Goal: Task Accomplishment & Management: Complete application form

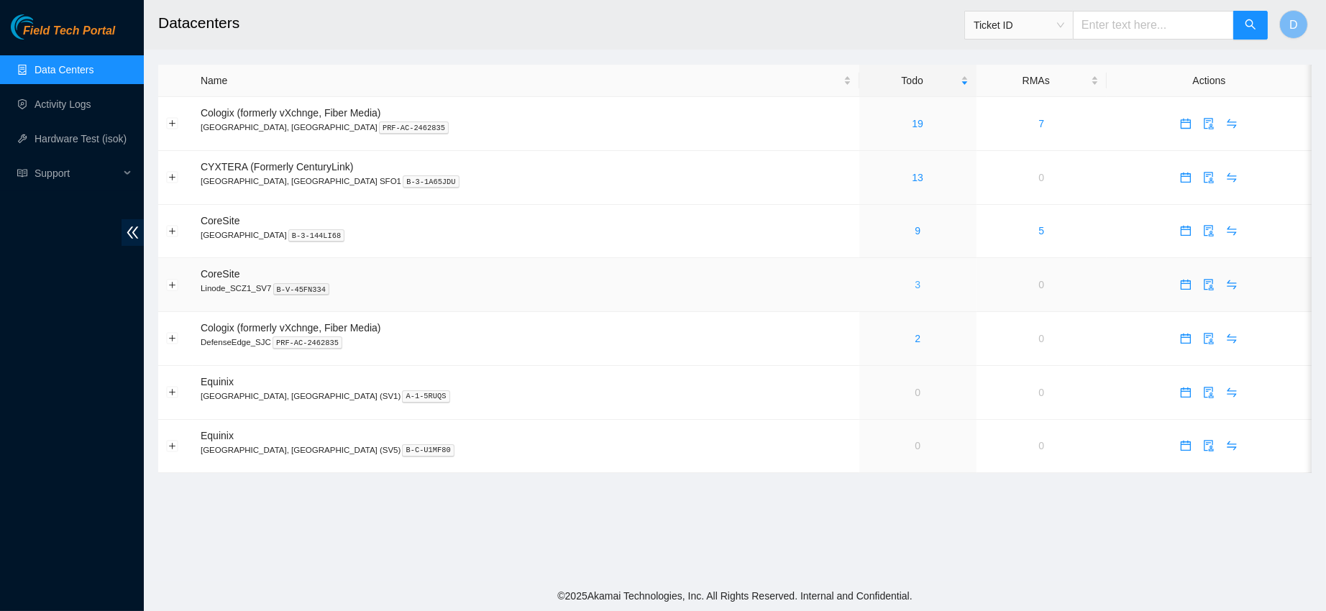
click at [915, 285] on link "3" at bounding box center [918, 285] width 6 height 12
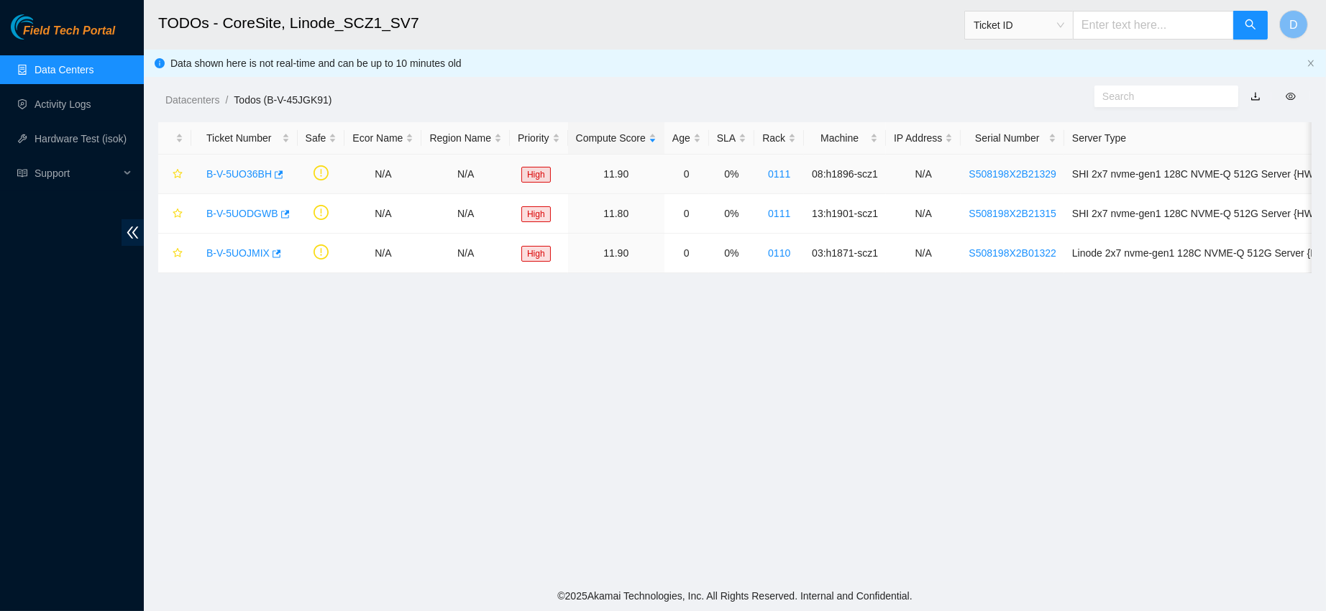
click at [235, 170] on link "B-V-5UO36BH" at bounding box center [238, 174] width 65 height 12
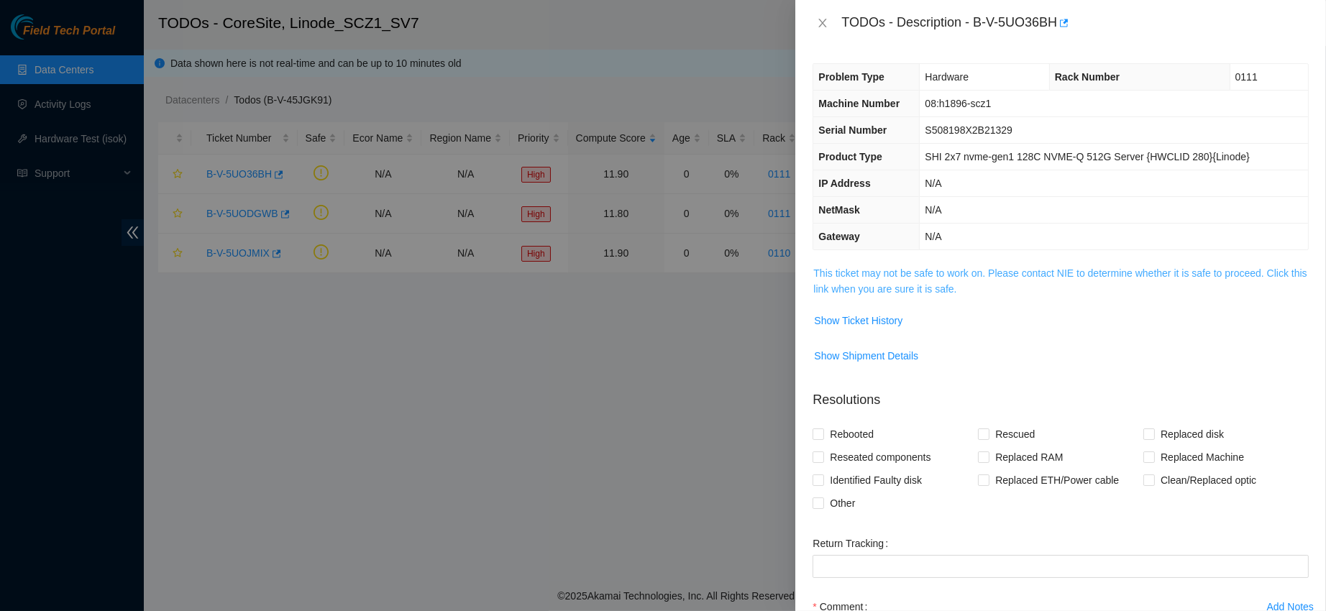
click at [872, 283] on link "This ticket may not be safe to work on. Please contact NIE to determine whether…" at bounding box center [1059, 281] width 493 height 27
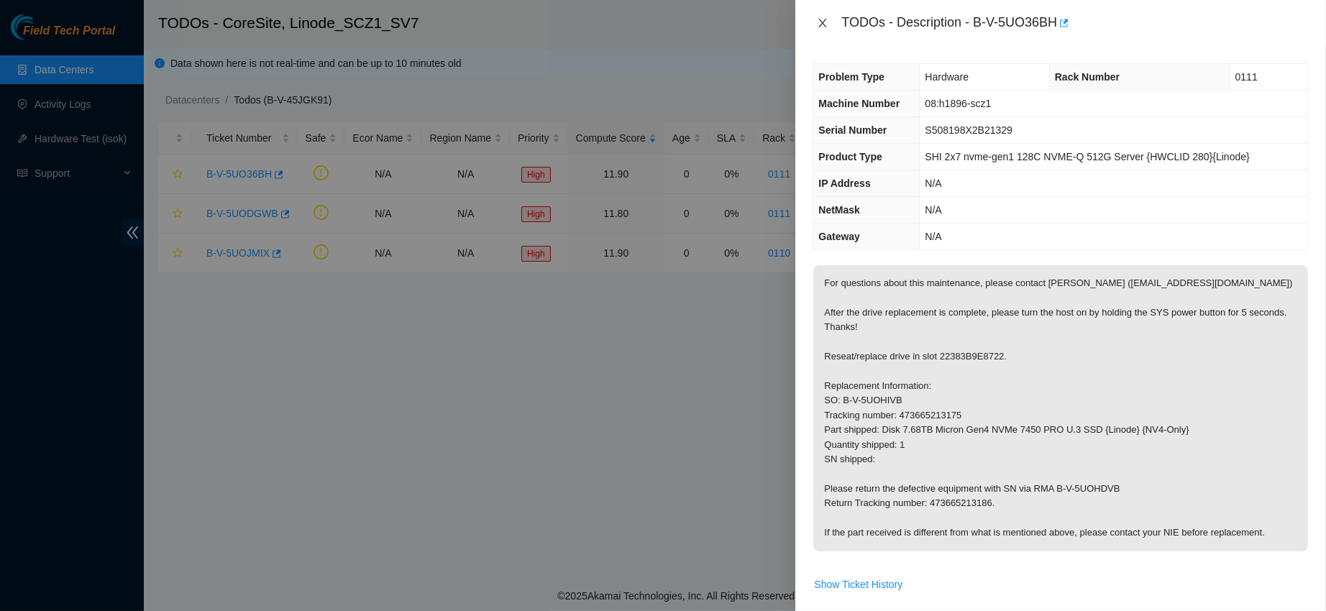
click at [825, 18] on icon "close" at bounding box center [823, 23] width 12 height 12
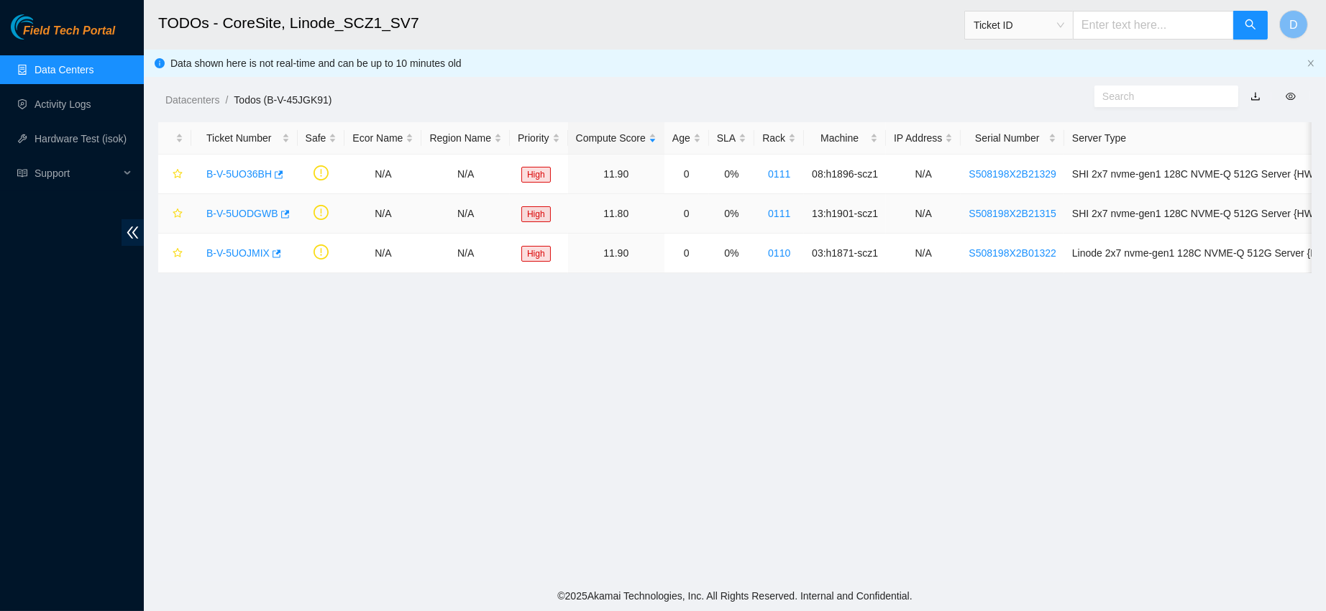
click at [232, 209] on link "B-V-5UODGWB" at bounding box center [242, 214] width 72 height 12
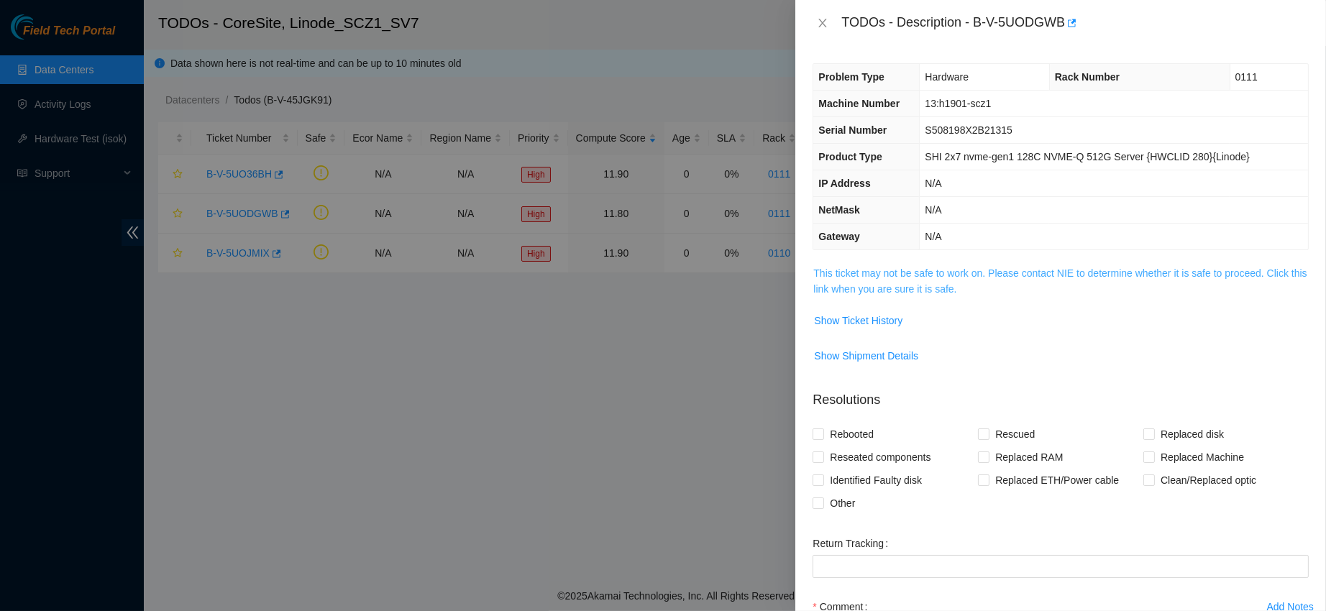
click at [844, 271] on link "This ticket may not be safe to work on. Please contact NIE to determine whether…" at bounding box center [1059, 281] width 493 height 27
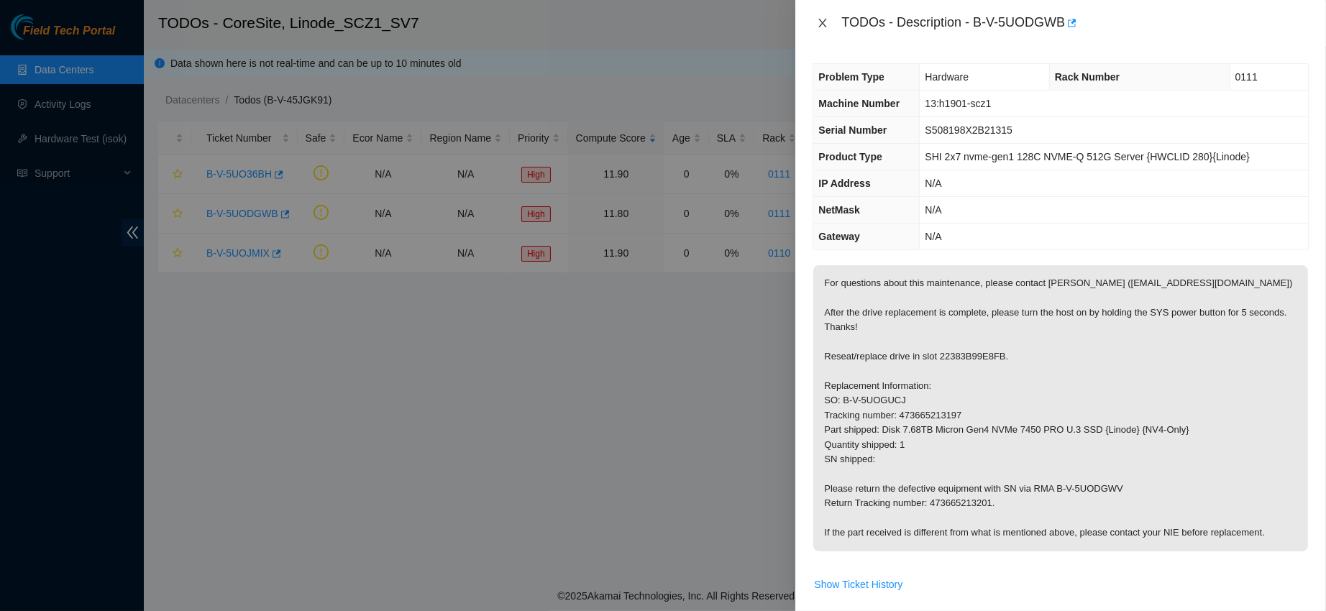
click at [820, 27] on icon "close" at bounding box center [823, 23] width 12 height 12
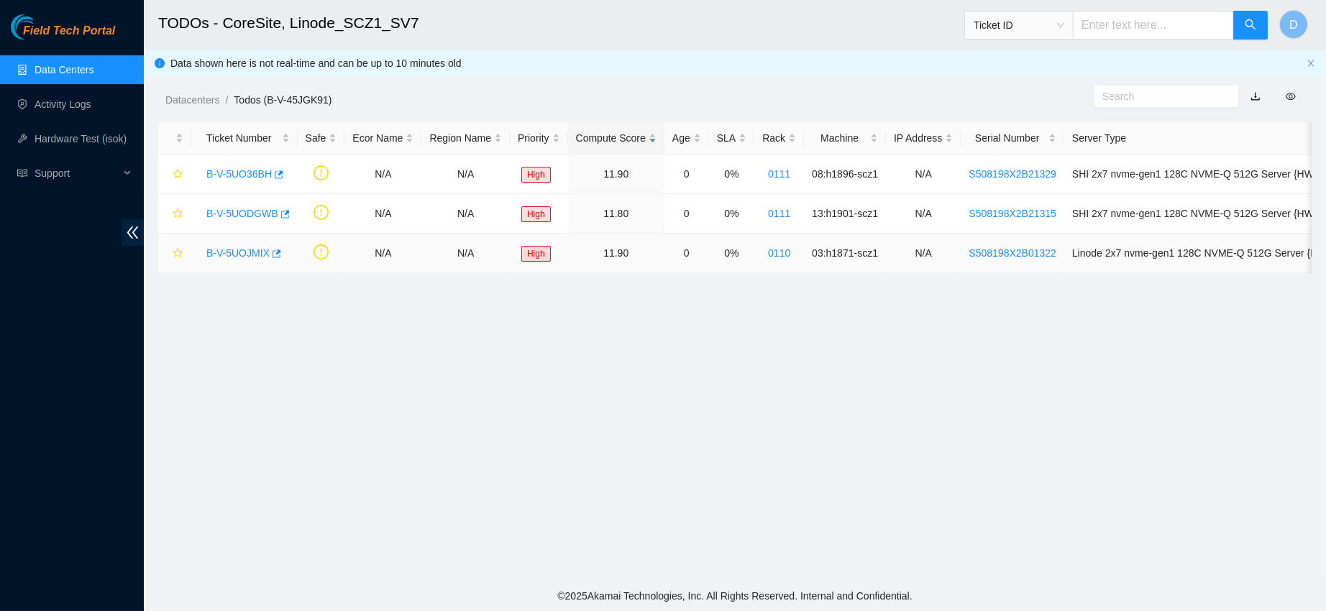
click at [231, 252] on link "B-V-5UOJMIX" at bounding box center [237, 253] width 63 height 12
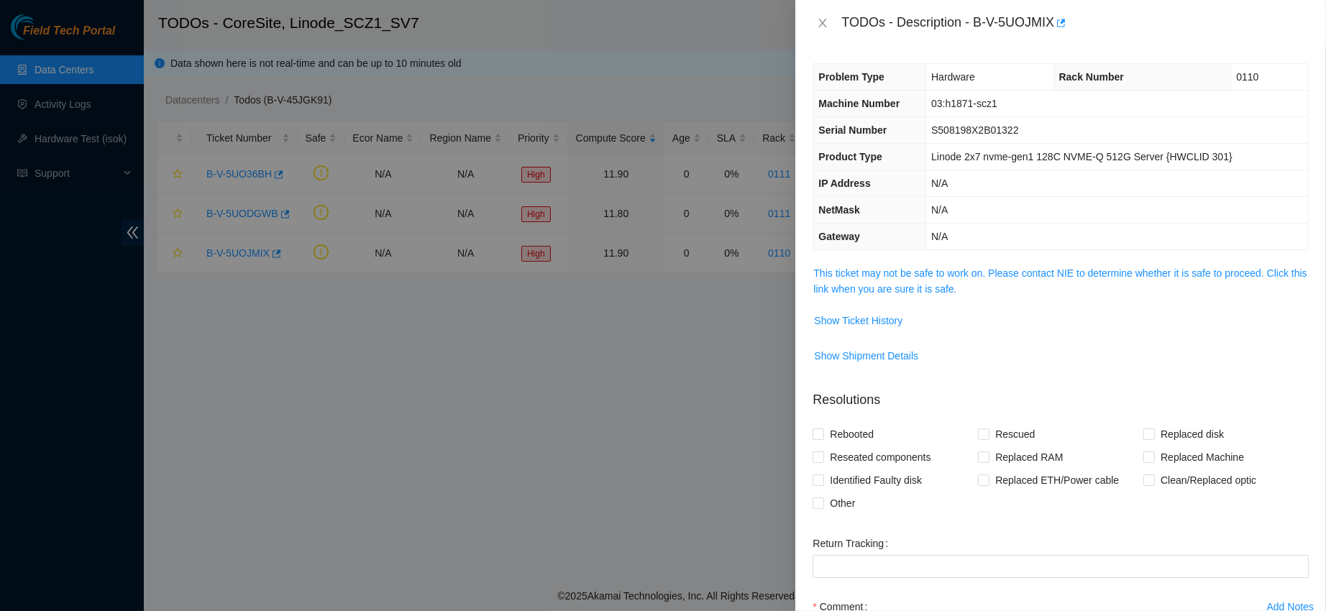
click at [869, 263] on div "Problem Type Hardware Rack Number 0110 Machine Number 03:h1871-scz1 Serial Numb…" at bounding box center [1061, 328] width 531 height 565
click at [867, 270] on link "This ticket may not be safe to work on. Please contact NIE to determine whether…" at bounding box center [1059, 281] width 493 height 27
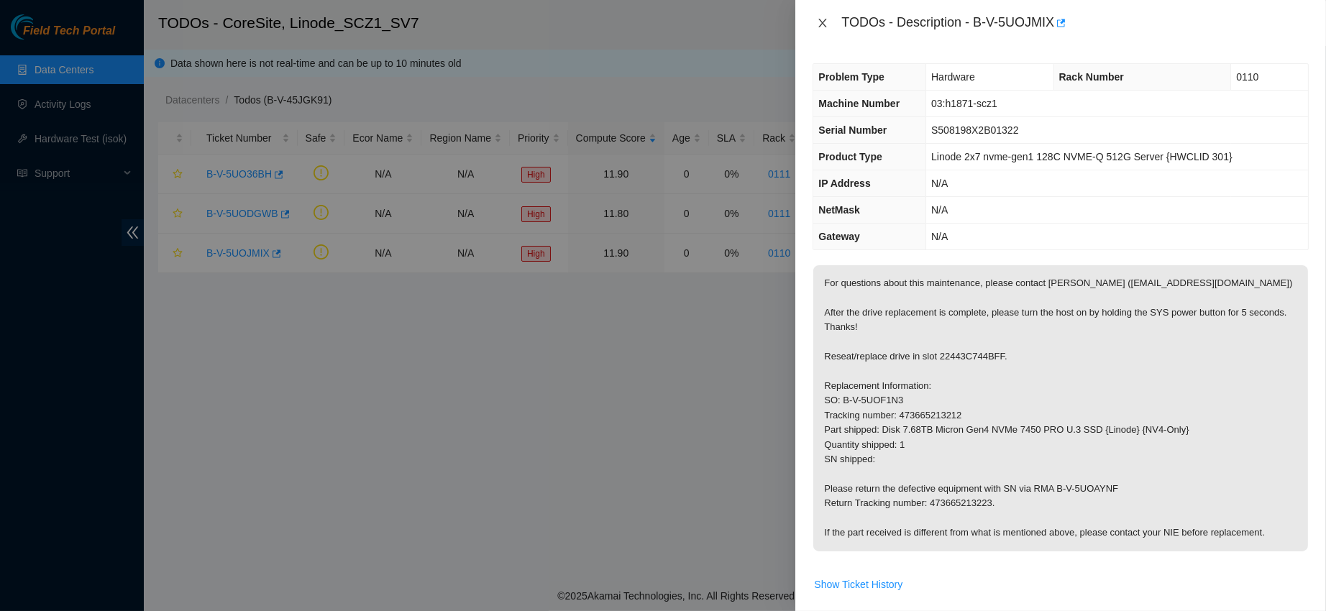
click at [824, 24] on icon "close" at bounding box center [823, 23] width 8 height 9
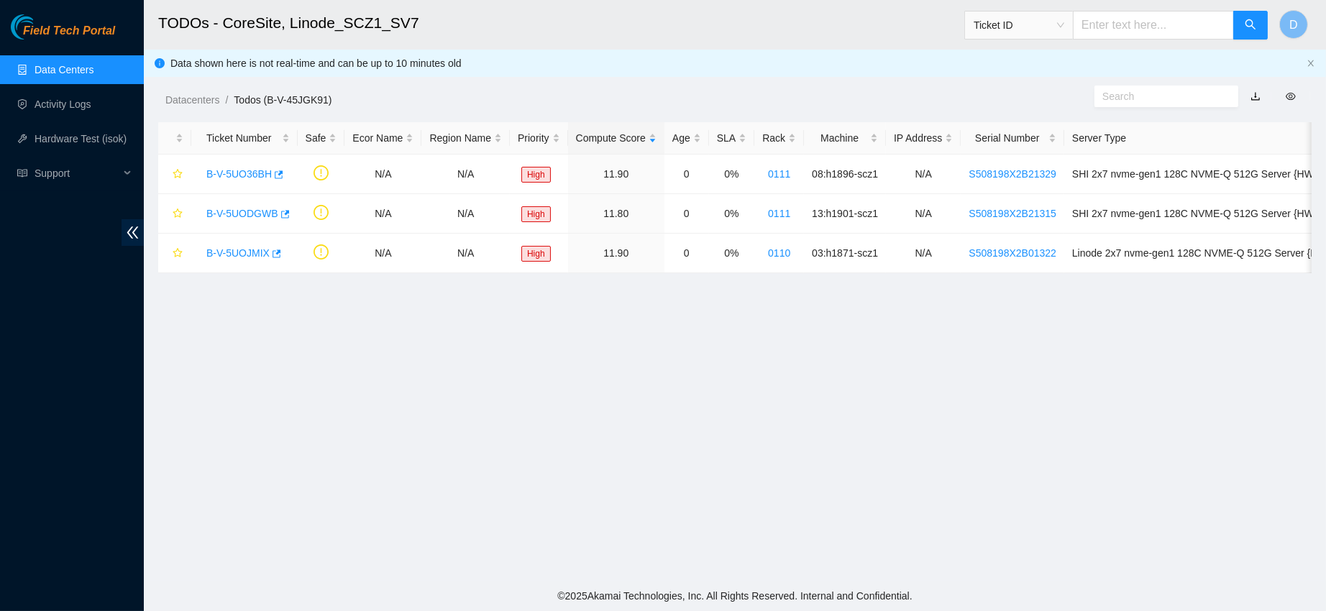
click at [58, 73] on link "Data Centers" at bounding box center [64, 70] width 59 height 12
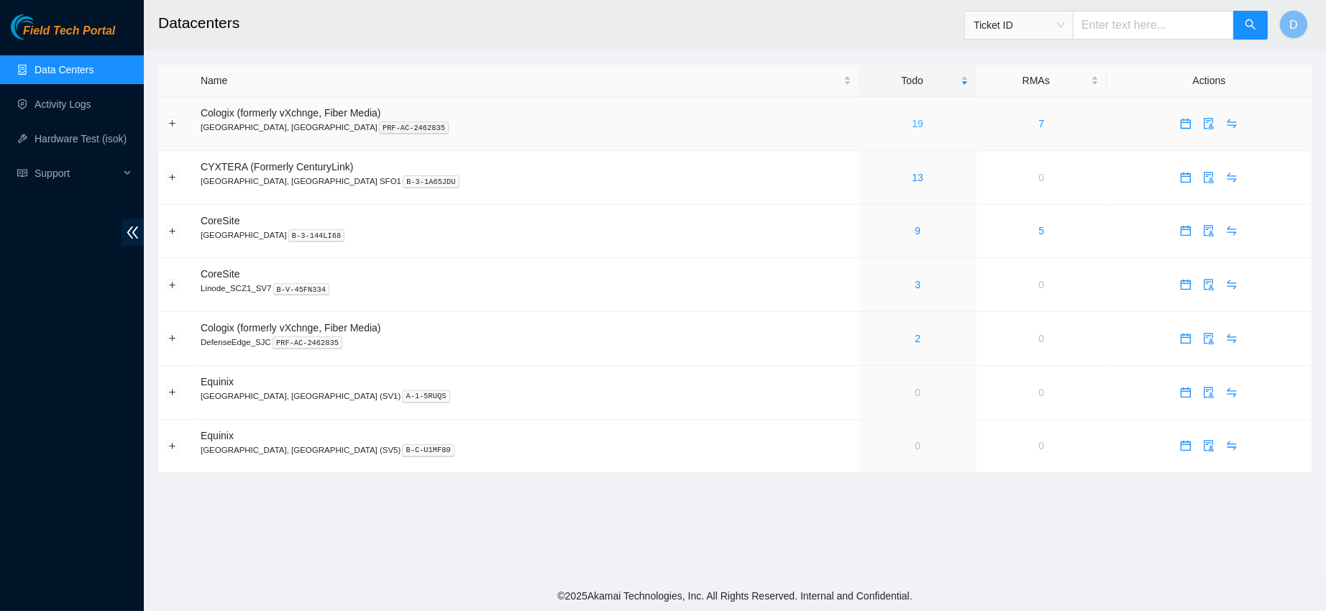
click at [912, 119] on link "19" at bounding box center [918, 124] width 12 height 12
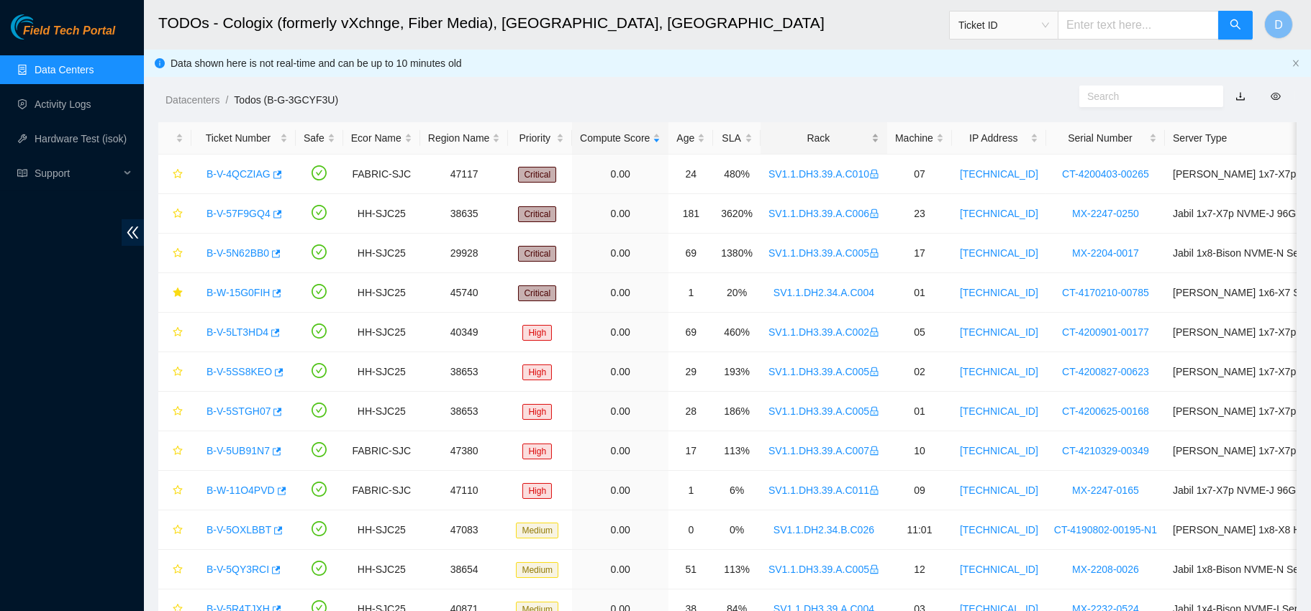
click at [817, 137] on div "Rack" at bounding box center [823, 138] width 111 height 16
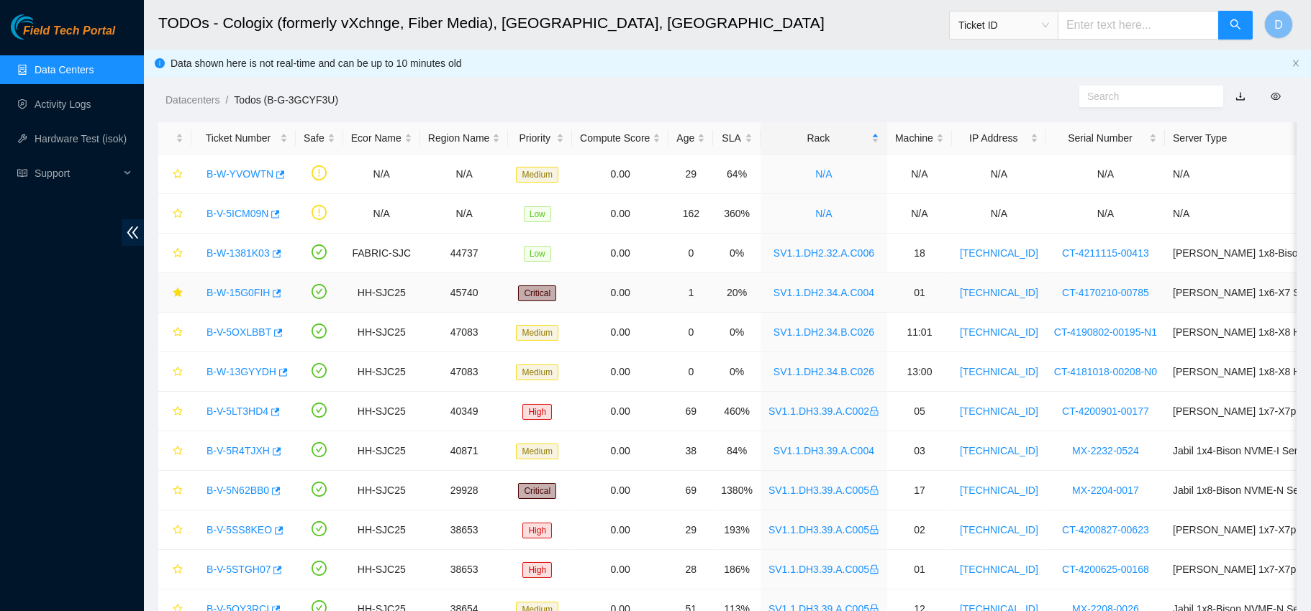
click at [222, 293] on link "B-W-15G0FIH" at bounding box center [237, 293] width 63 height 12
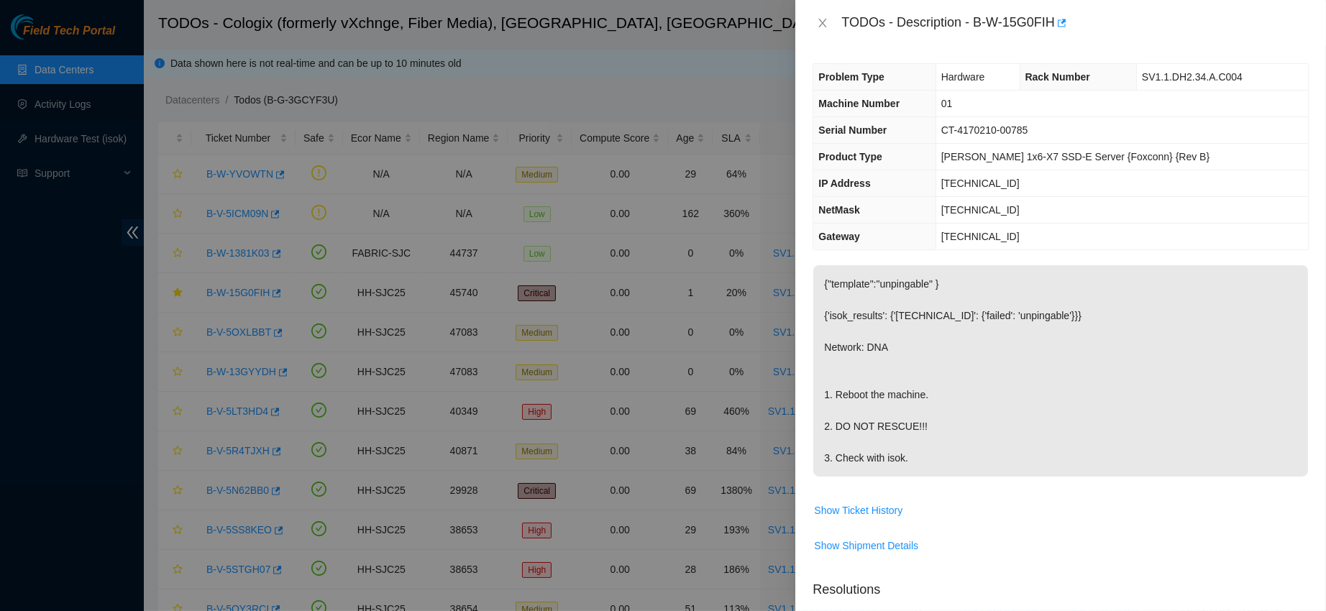
click at [811, 19] on div "TODOs - Description - B-W-15G0FIH" at bounding box center [1061, 23] width 531 height 46
click at [814, 19] on button "Close" at bounding box center [823, 24] width 20 height 14
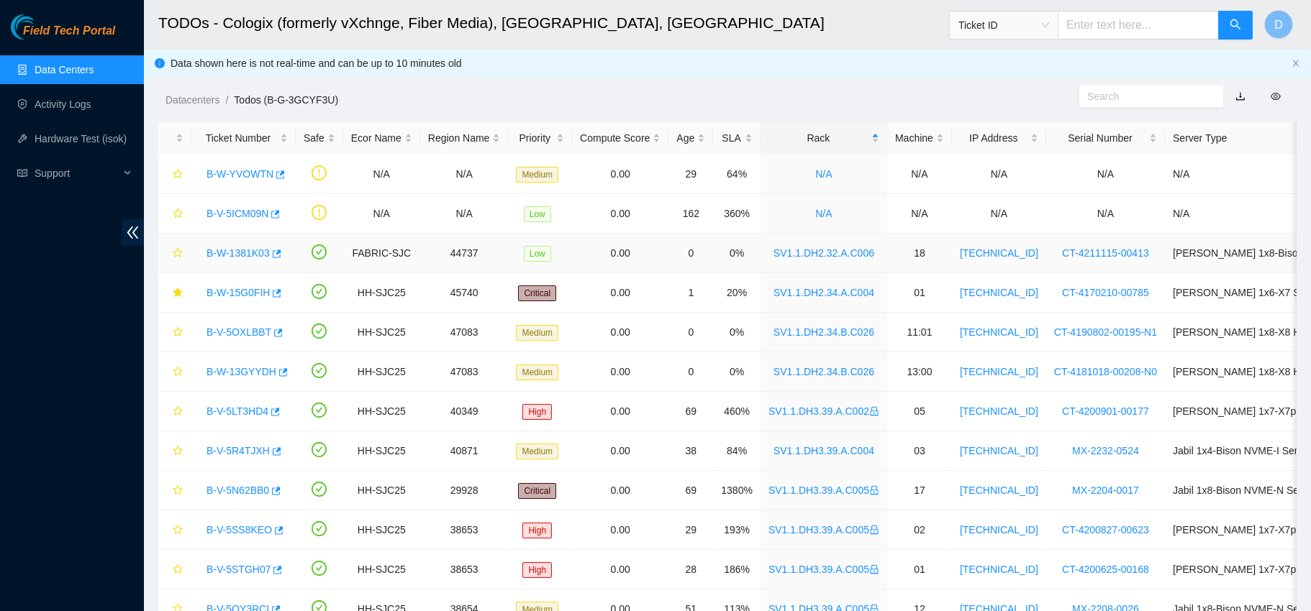
click at [233, 258] on link "B-W-1381K03" at bounding box center [237, 253] width 63 height 12
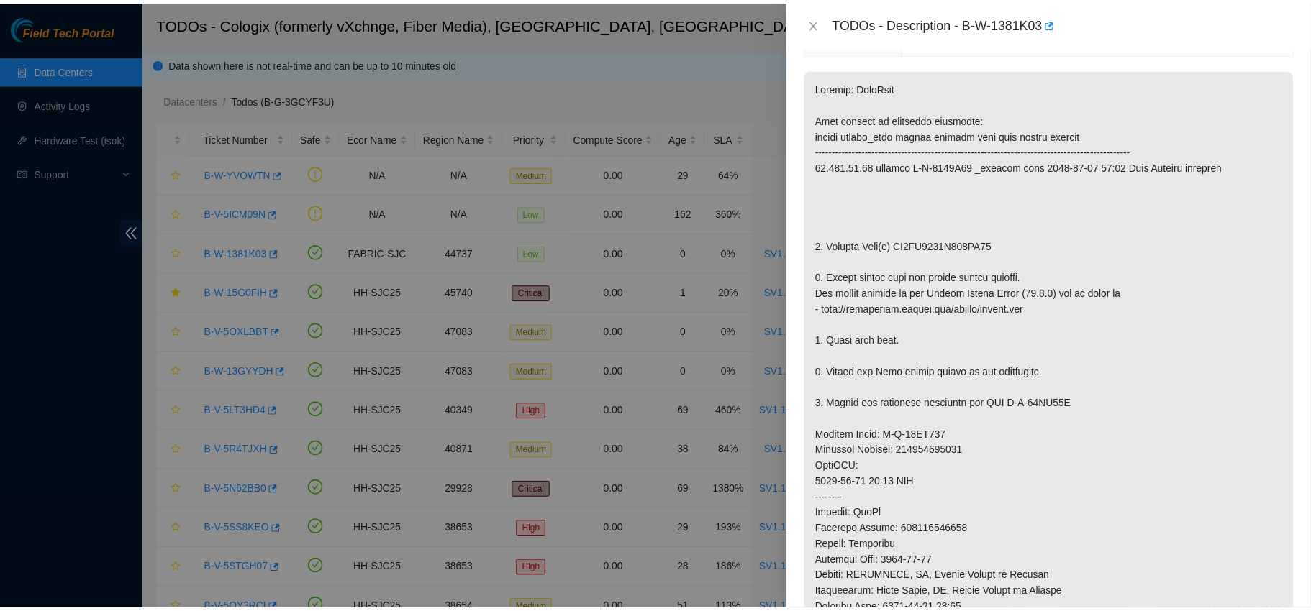
scroll to position [229, 0]
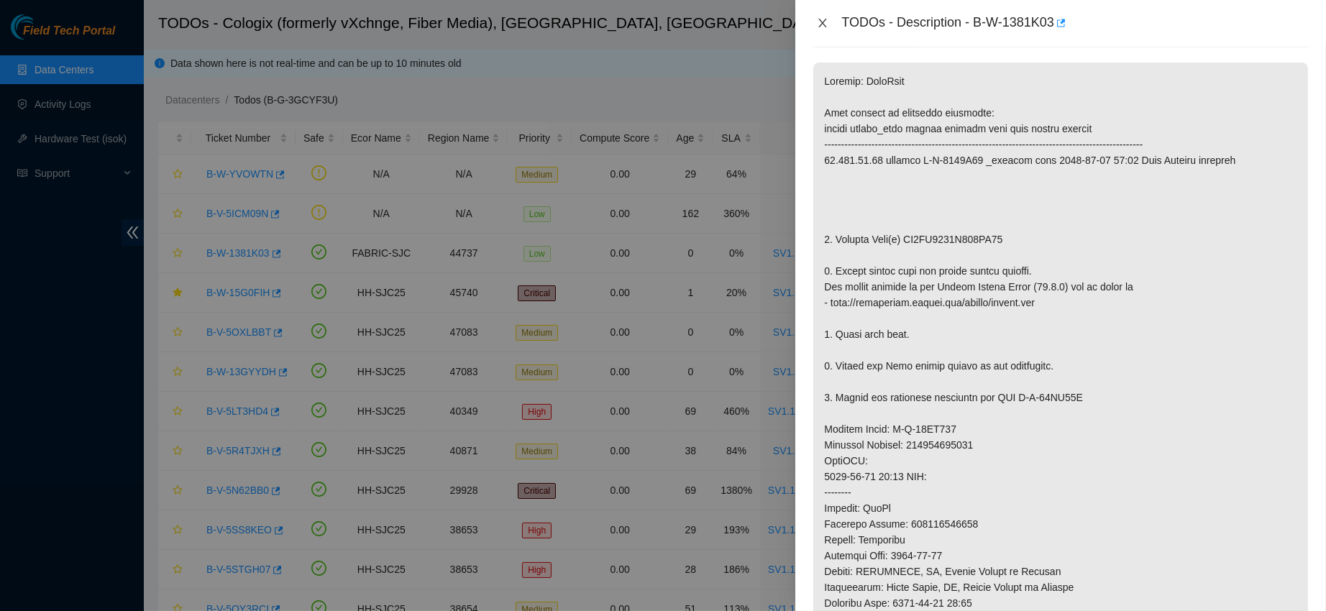
click at [820, 24] on icon "close" at bounding box center [823, 23] width 12 height 12
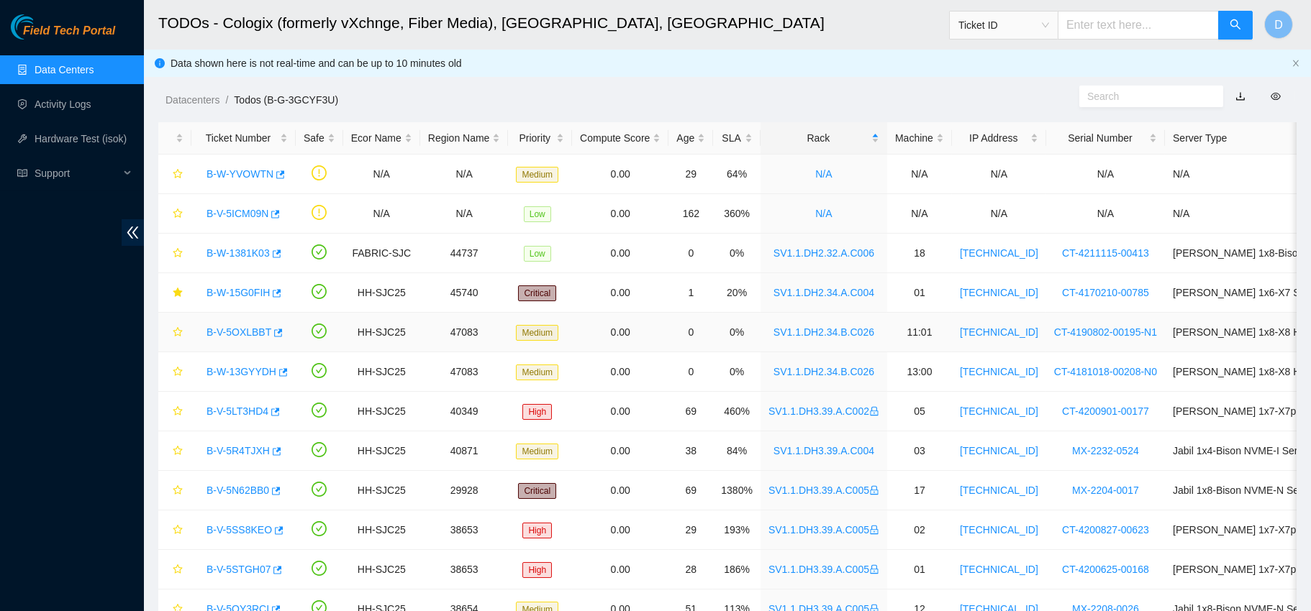
click at [229, 334] on link "B-V-5OXLBBT" at bounding box center [238, 333] width 65 height 12
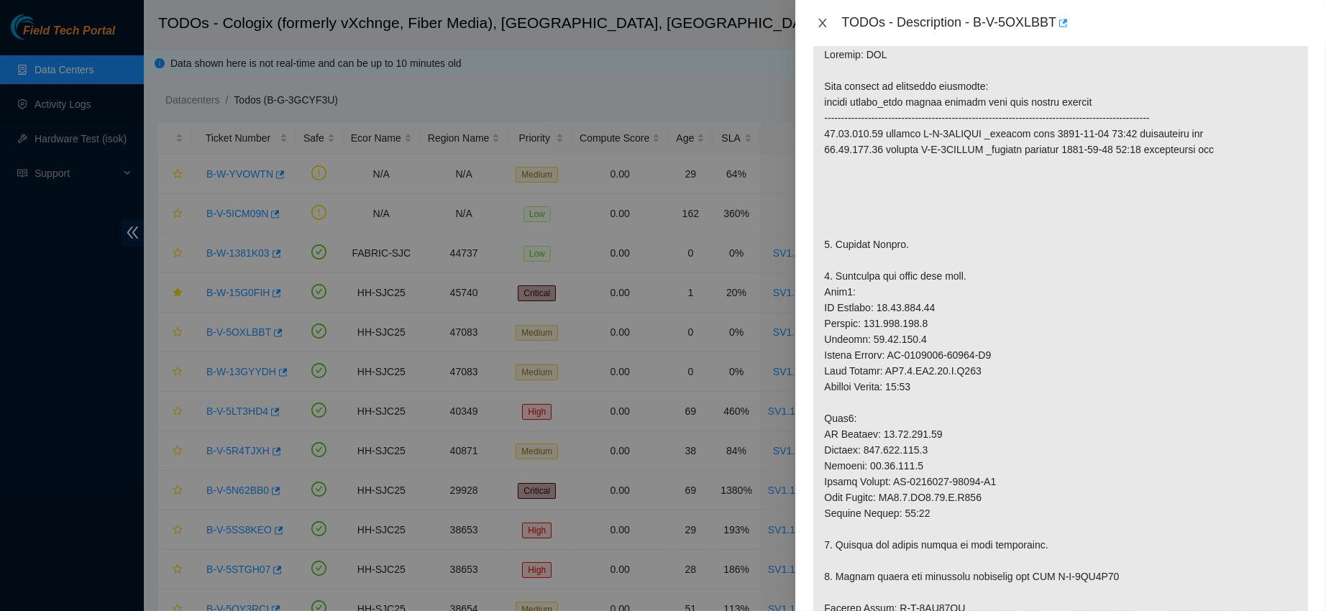
click at [822, 18] on icon "close" at bounding box center [823, 23] width 12 height 12
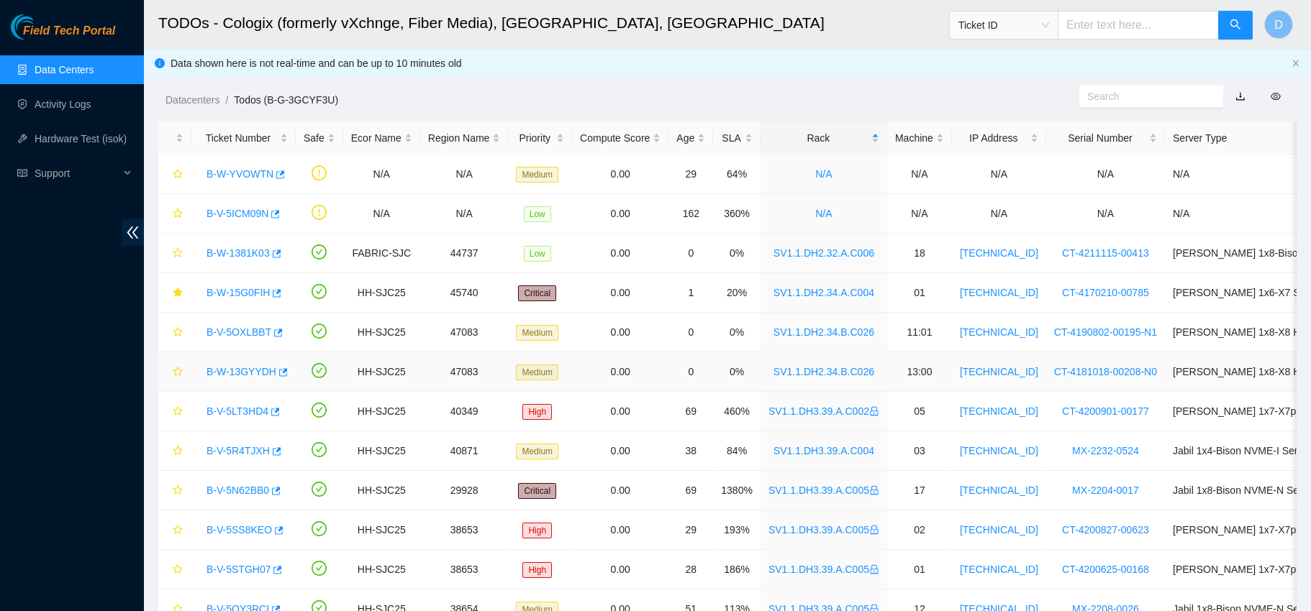
click at [252, 373] on link "B-W-13GYYDH" at bounding box center [241, 372] width 70 height 12
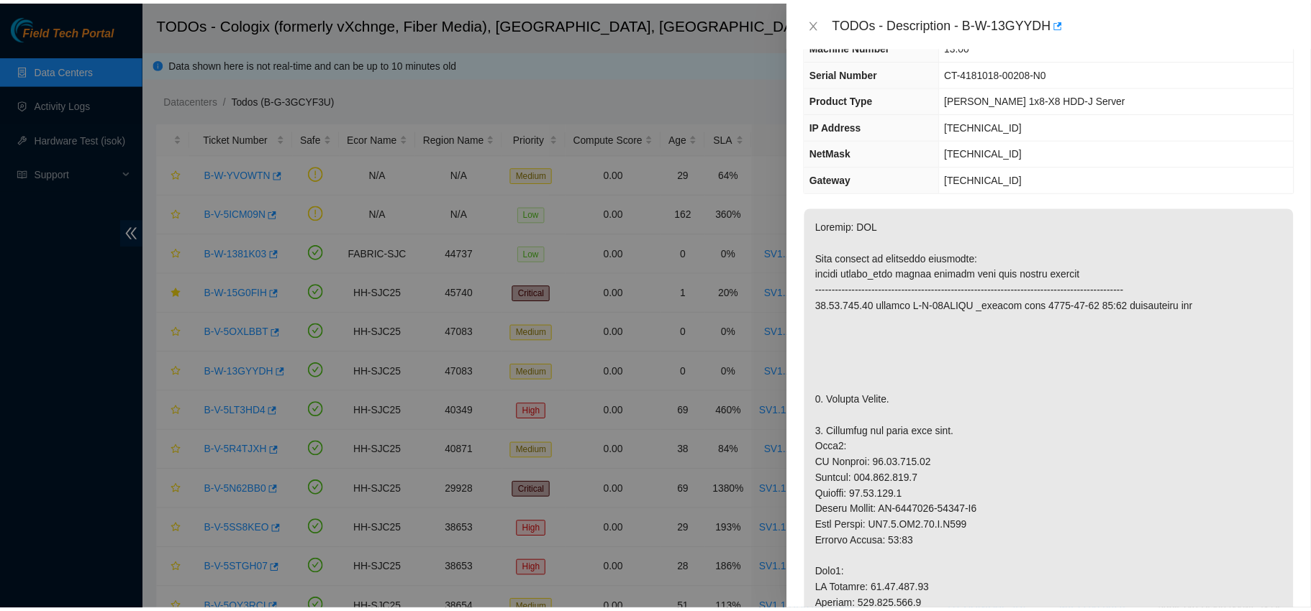
scroll to position [53, 0]
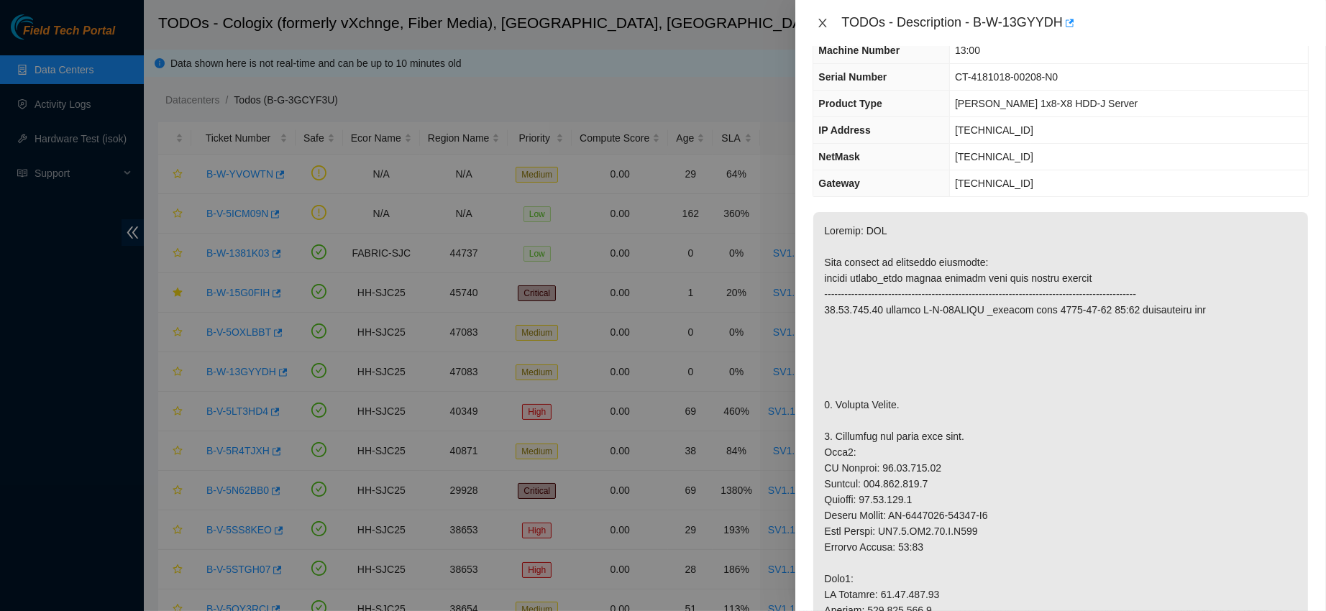
click at [826, 19] on icon "close" at bounding box center [823, 23] width 12 height 12
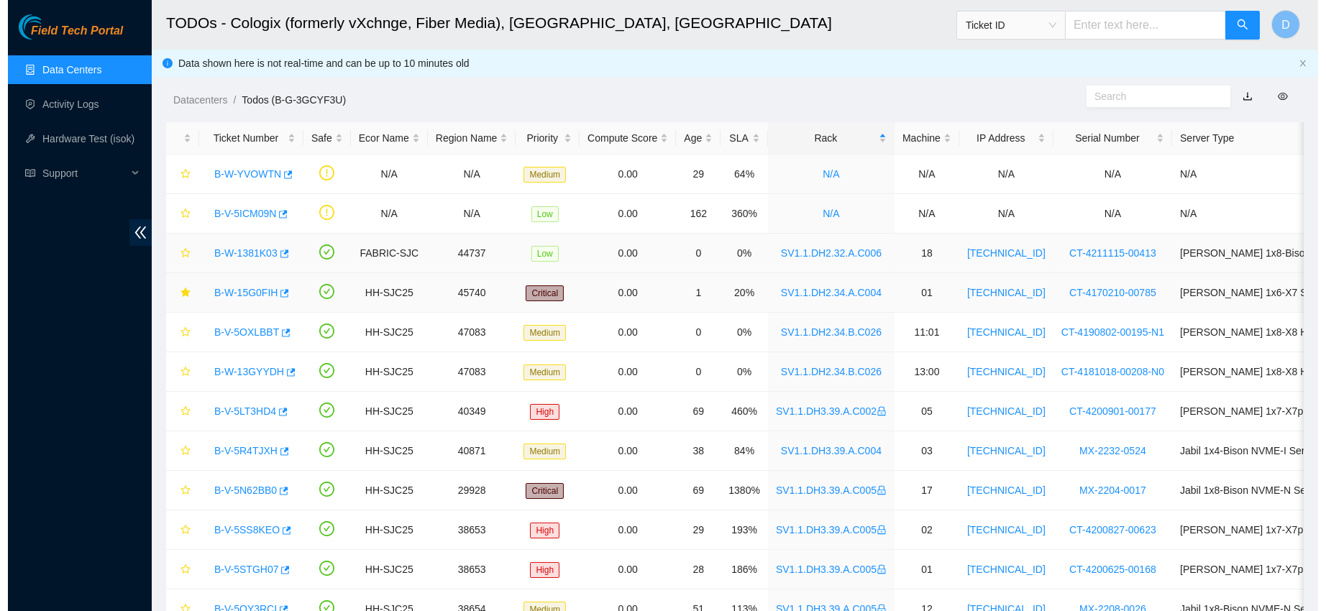
scroll to position [69, 0]
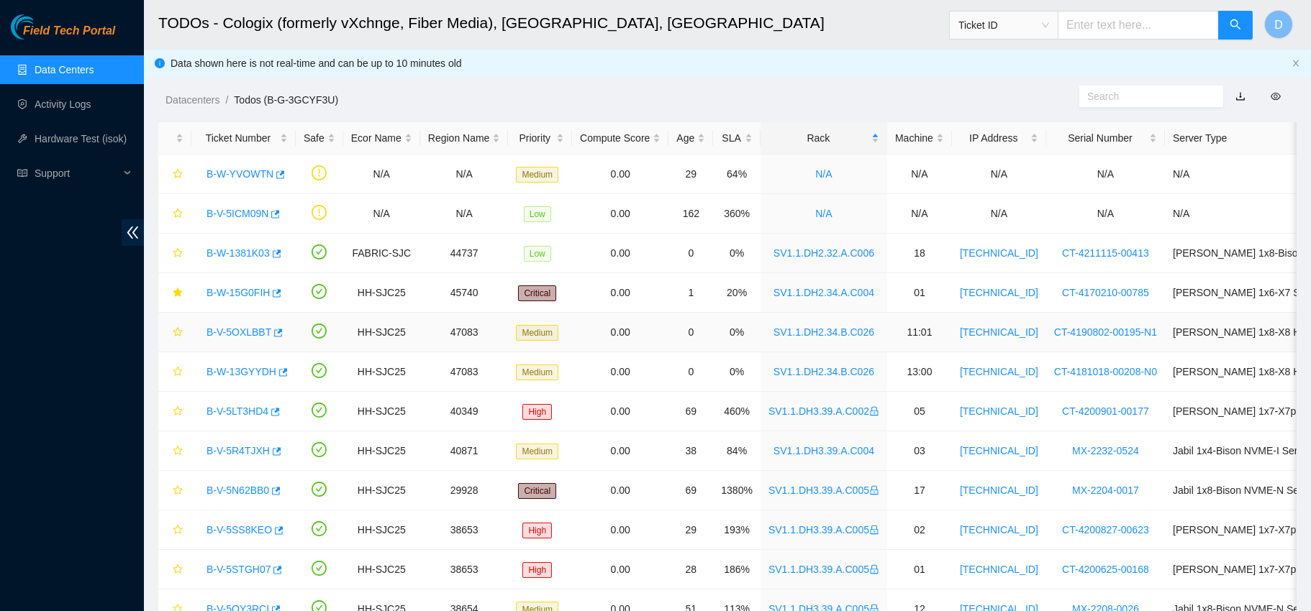
click at [224, 329] on link "B-V-5OXLBBT" at bounding box center [238, 333] width 65 height 12
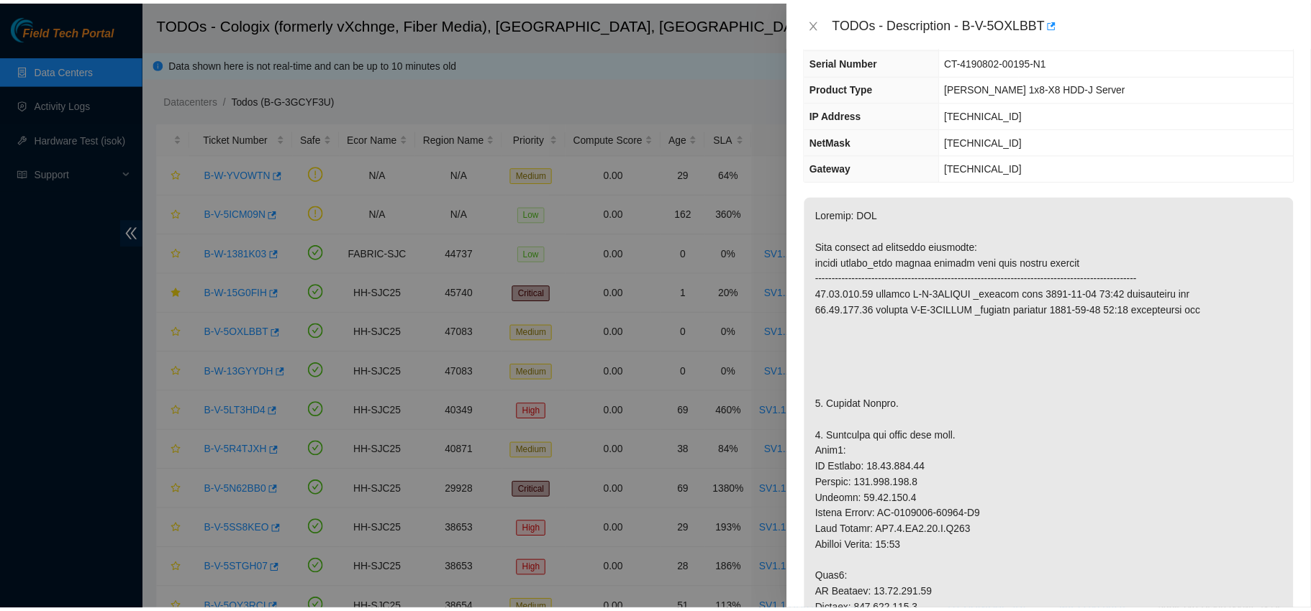
scroll to position [53, 0]
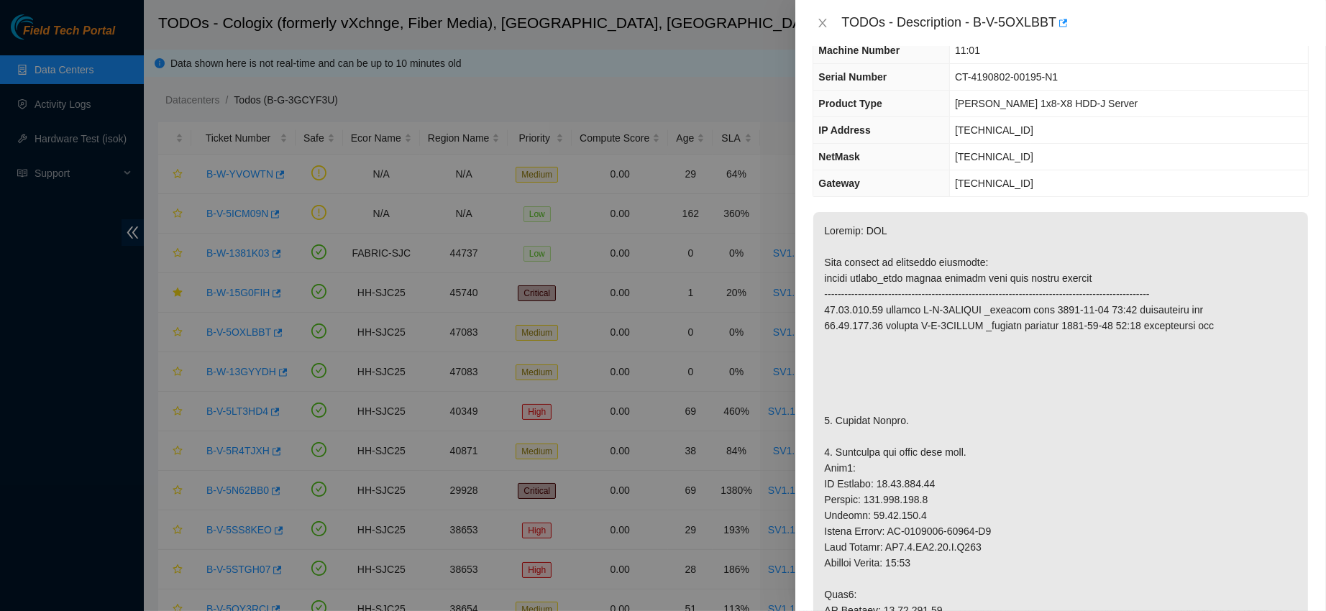
click at [828, 14] on div "TODOs - Description - B-V-5OXLBBT" at bounding box center [1061, 23] width 496 height 23
click at [823, 28] on icon "close" at bounding box center [823, 23] width 12 height 12
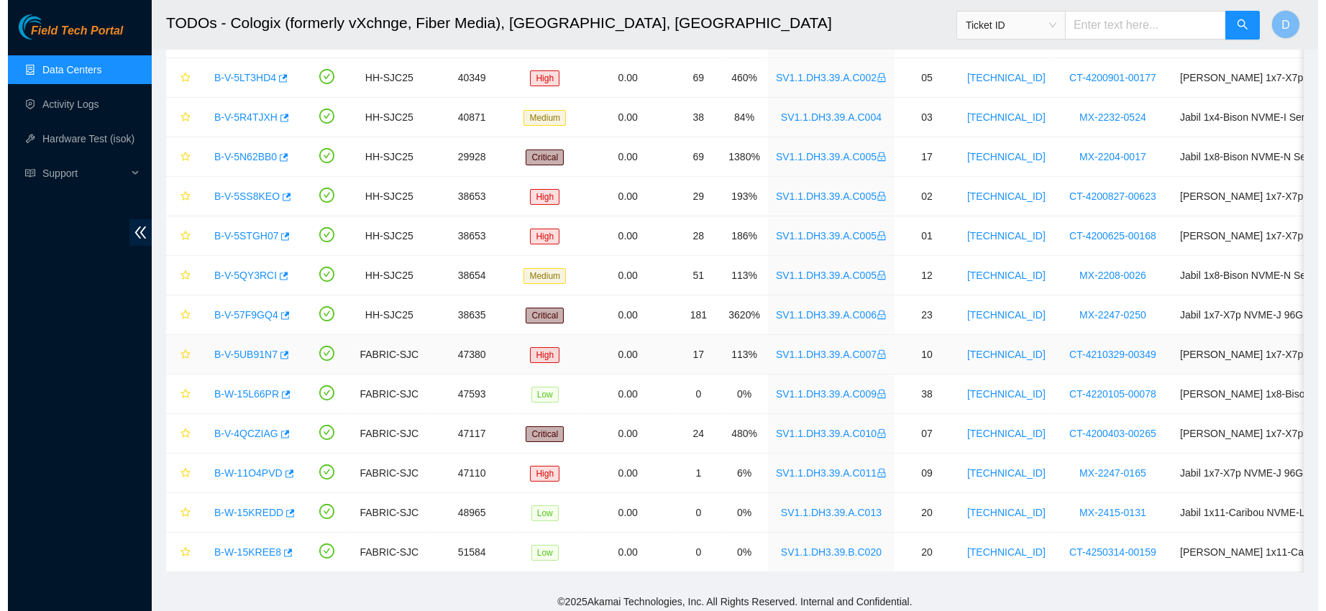
scroll to position [355, 0]
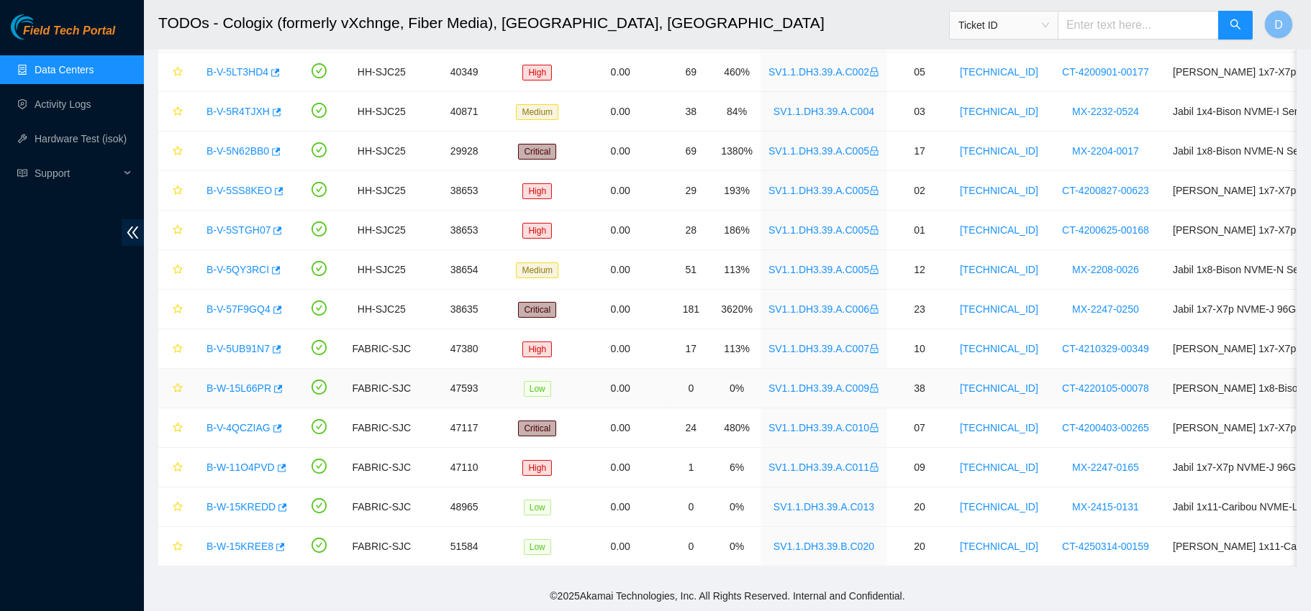
click at [245, 383] on link "B-W-15L66PR" at bounding box center [238, 389] width 65 height 12
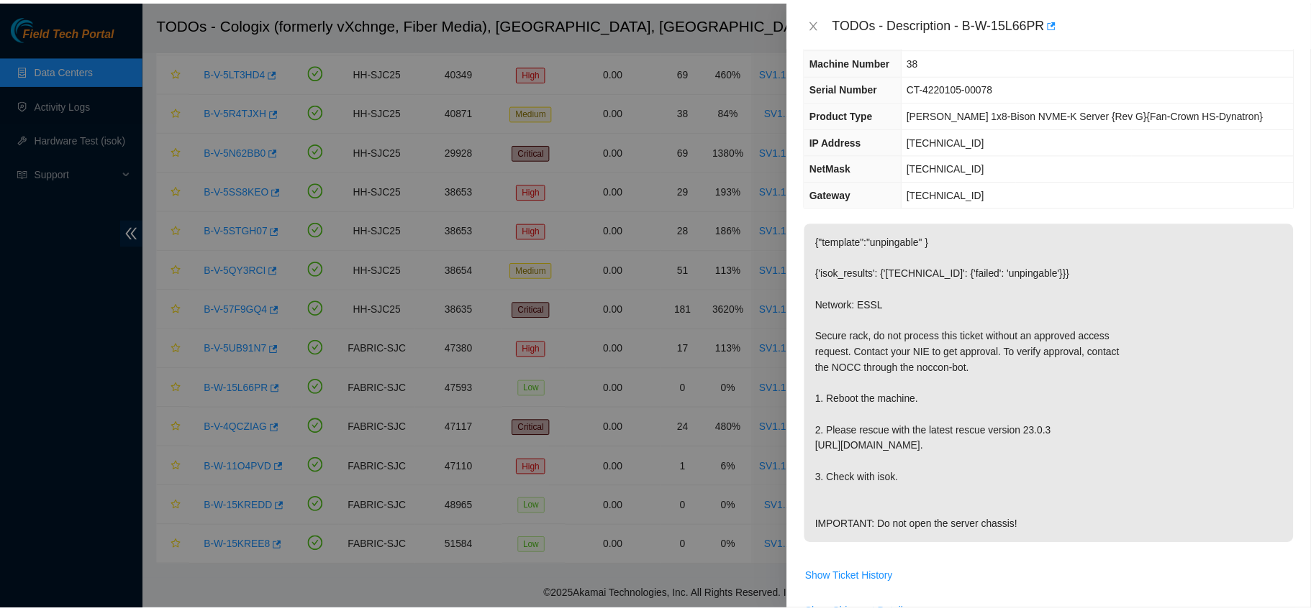
scroll to position [53, 0]
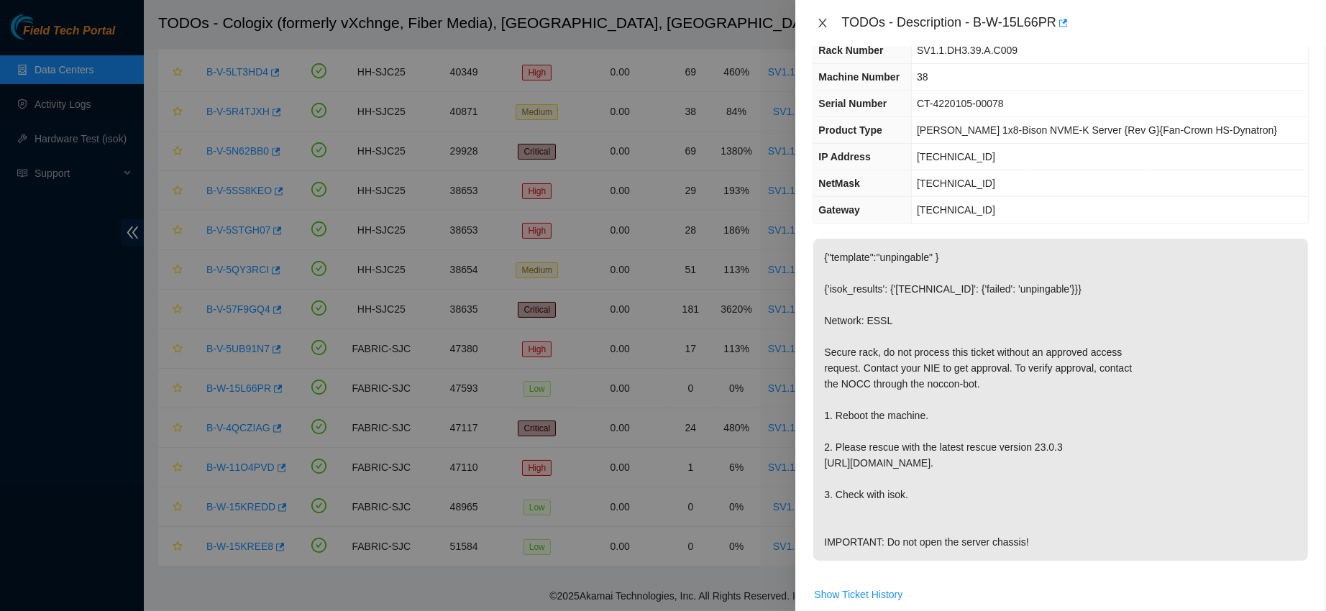
click at [819, 19] on icon "close" at bounding box center [823, 23] width 8 height 9
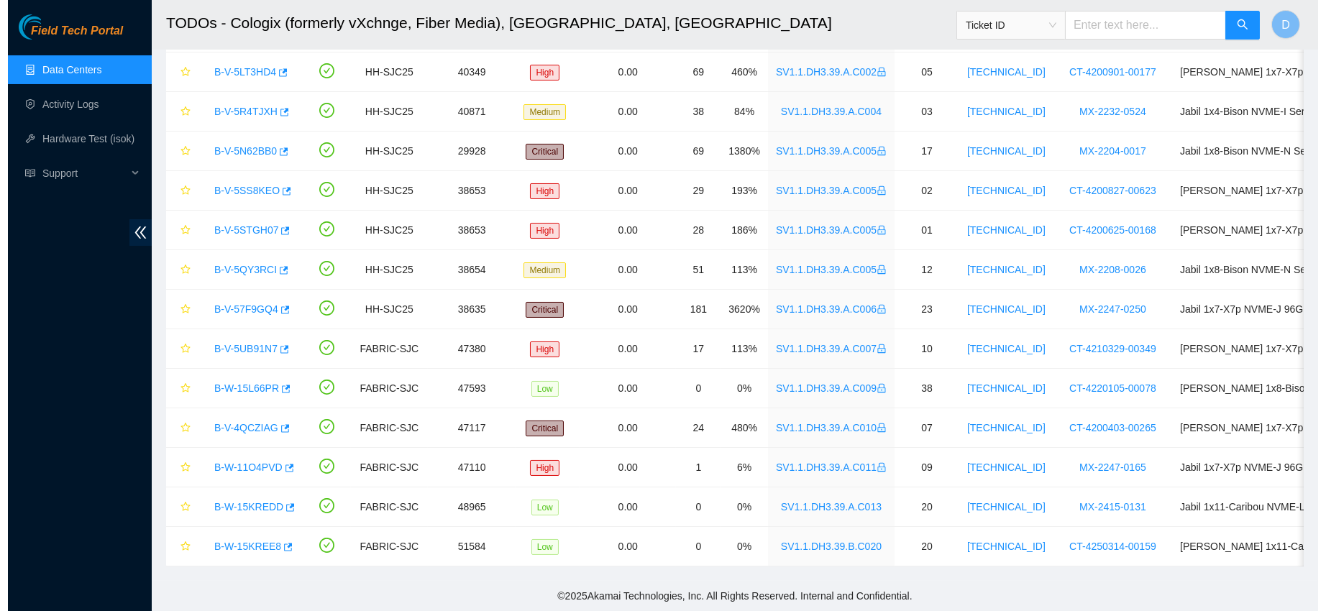
scroll to position [69, 0]
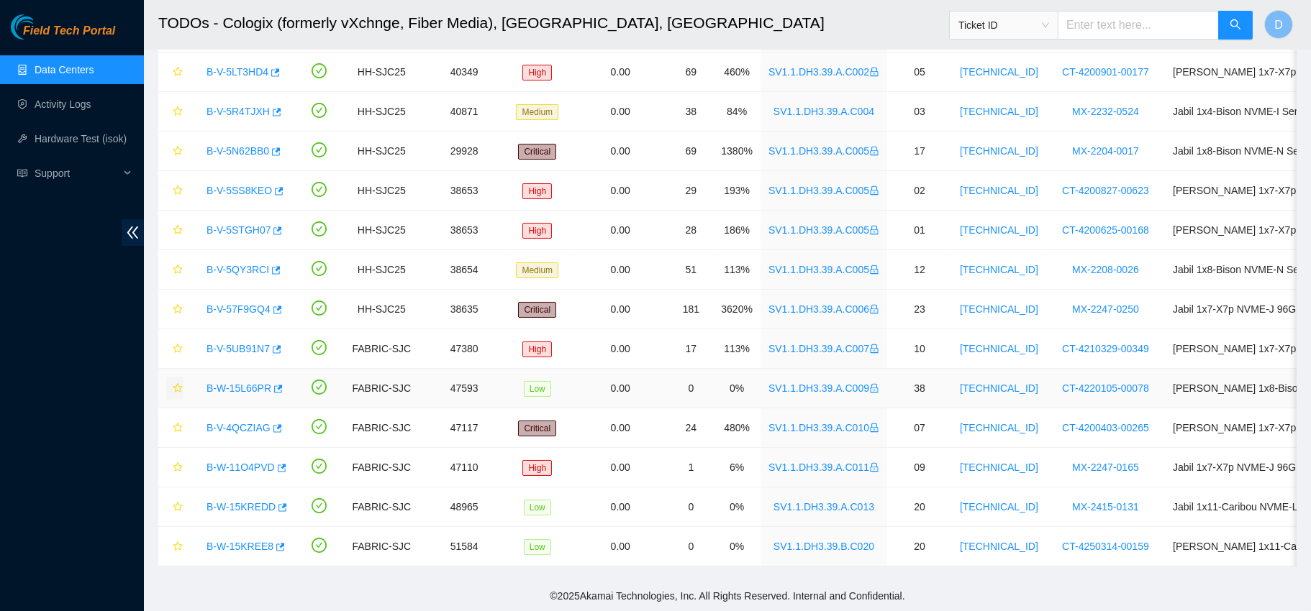
click at [176, 383] on icon "star" at bounding box center [178, 388] width 10 height 10
click at [255, 501] on link "B-W-15KREDD" at bounding box center [240, 507] width 69 height 12
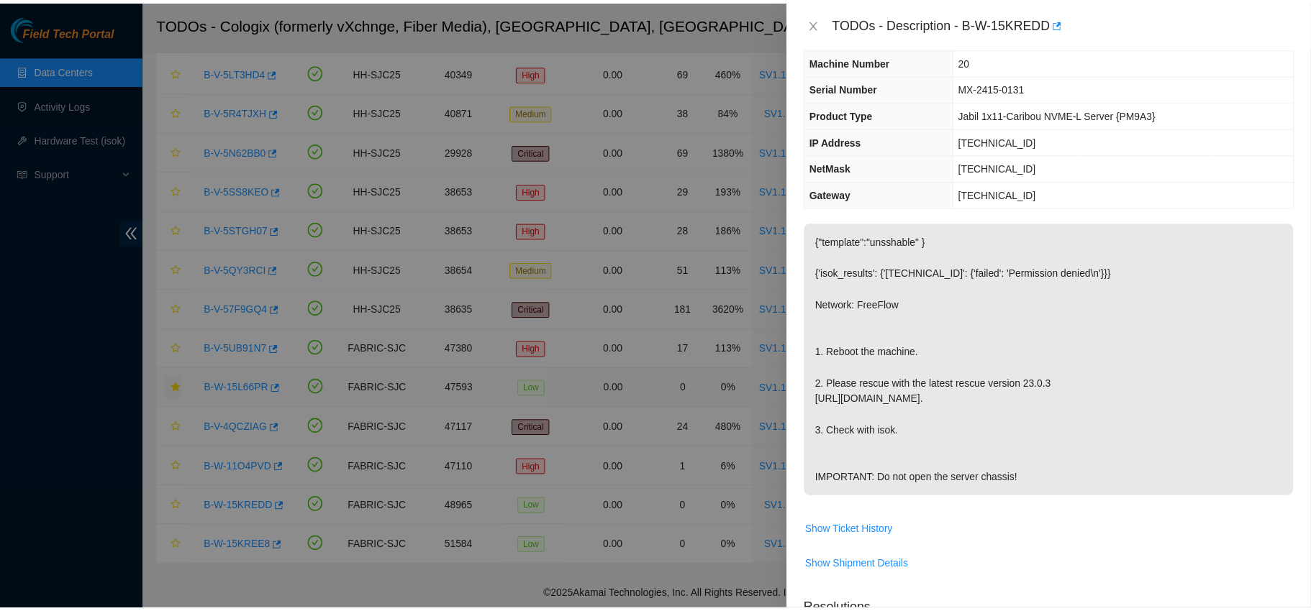
scroll to position [53, 0]
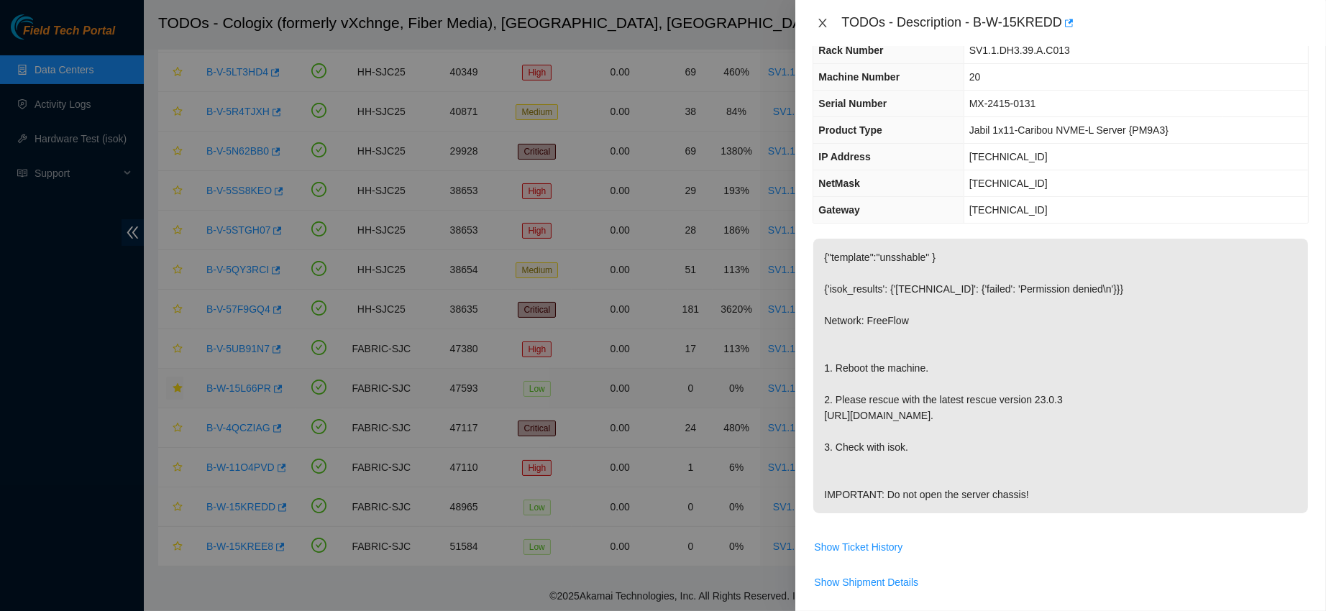
click at [826, 19] on icon "close" at bounding box center [823, 23] width 8 height 9
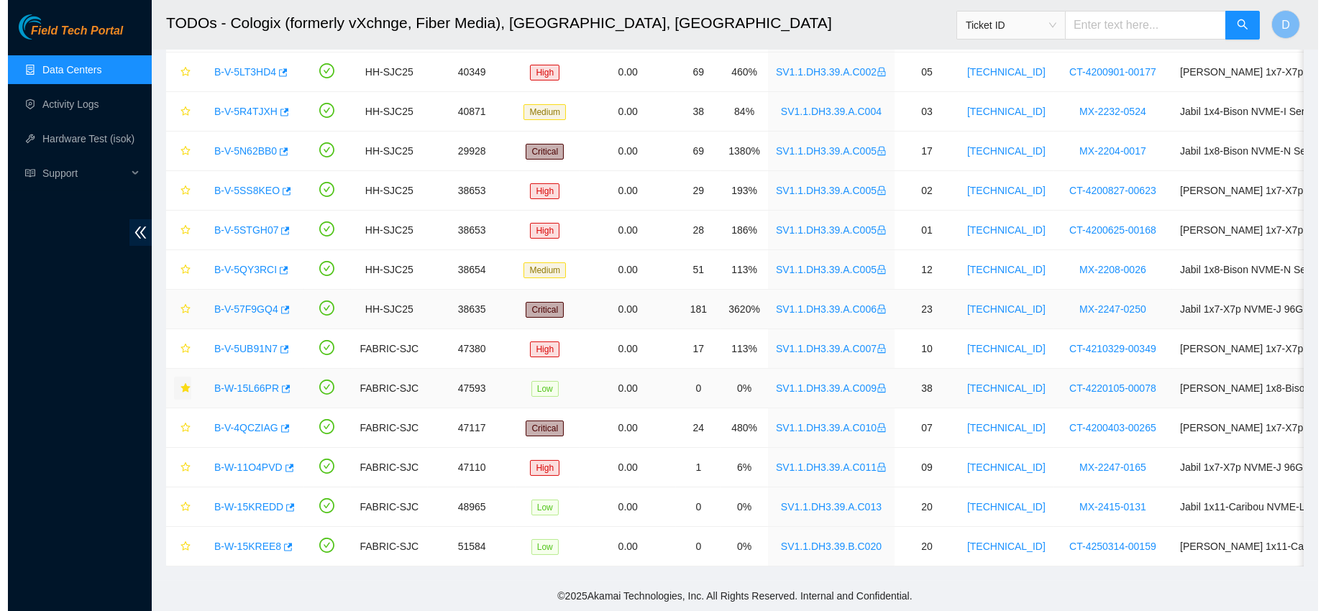
scroll to position [69, 0]
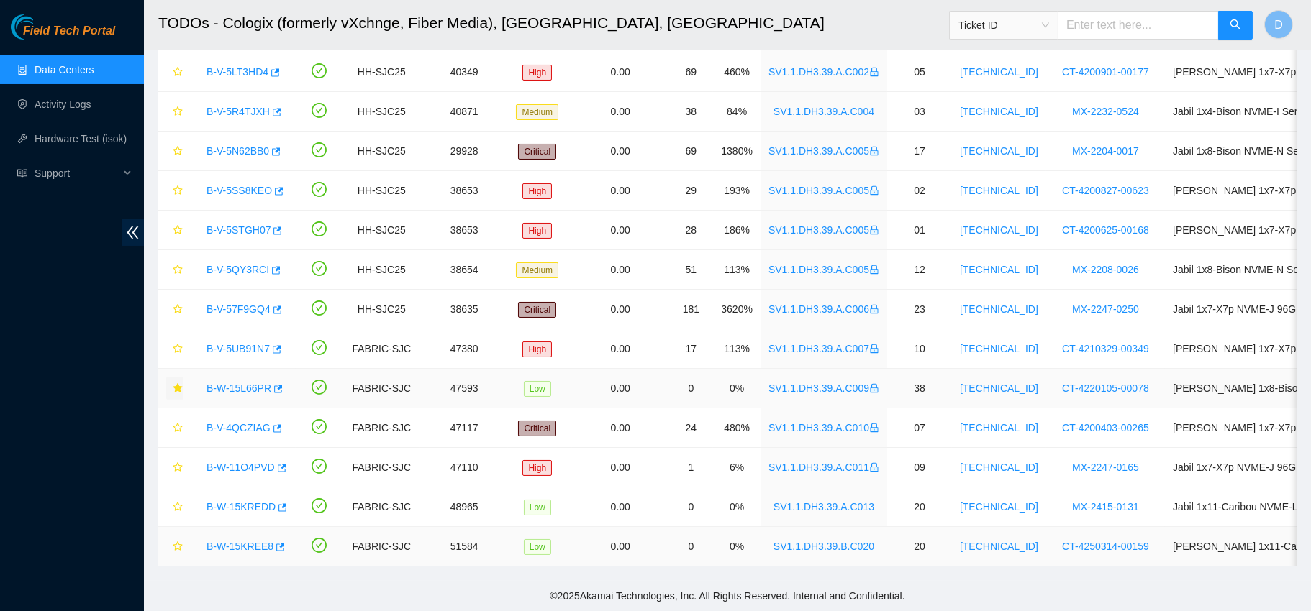
click at [245, 541] on link "B-W-15KREE8" at bounding box center [239, 547] width 67 height 12
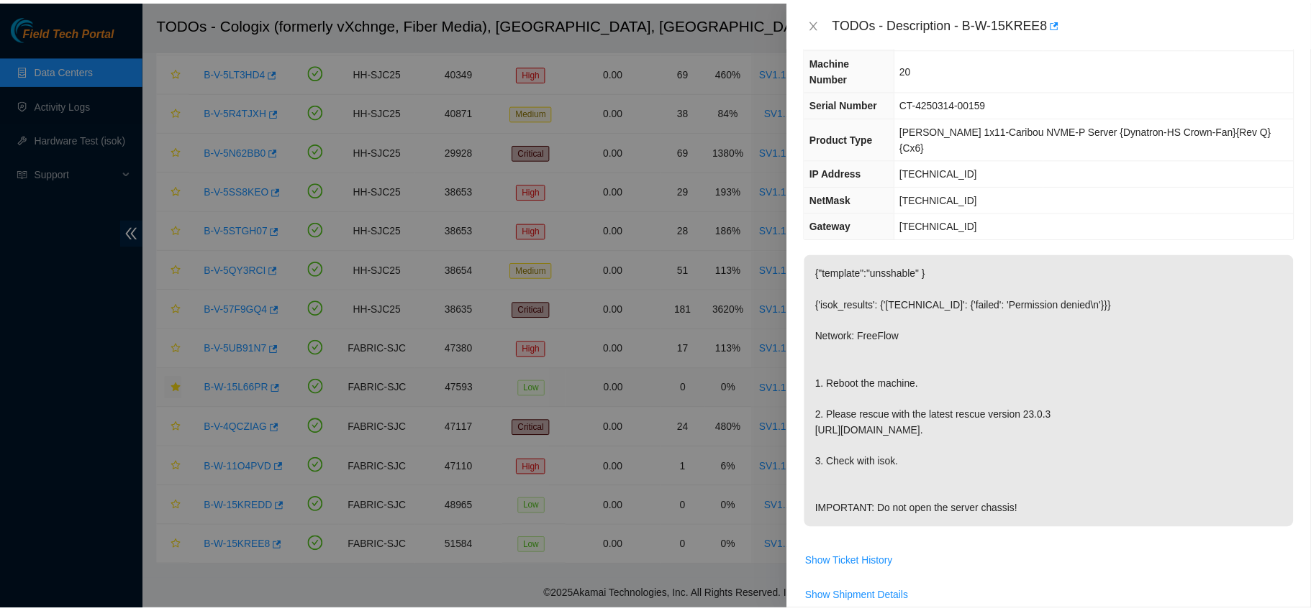
scroll to position [53, 0]
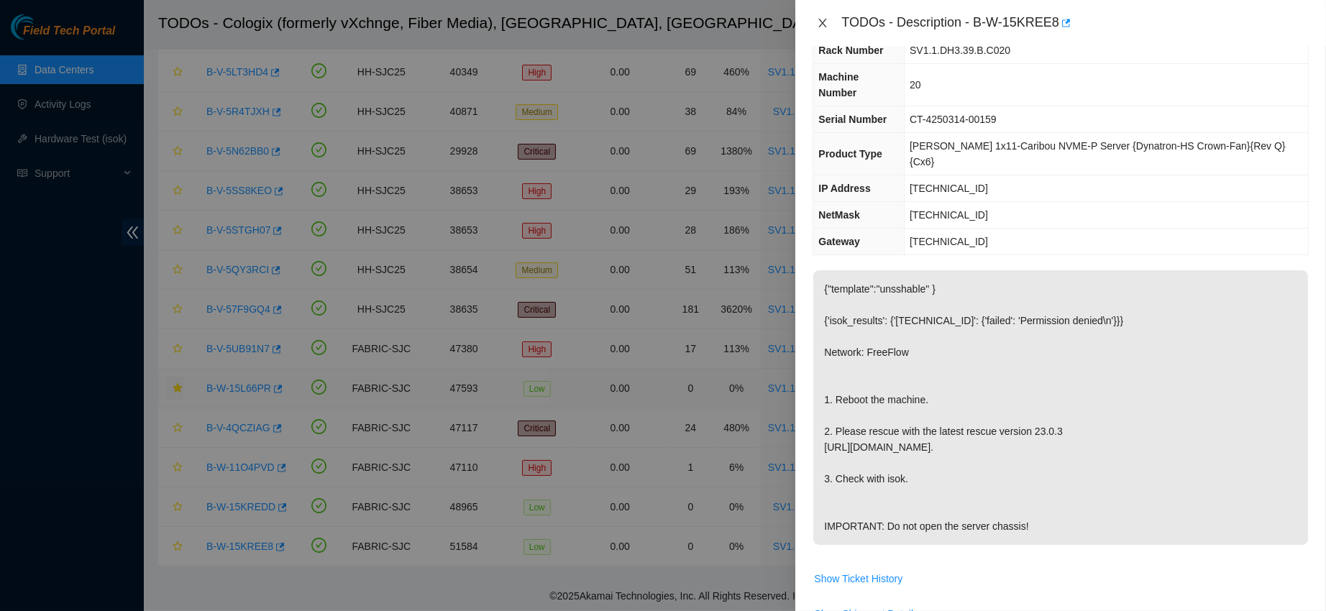
click at [826, 25] on icon "close" at bounding box center [823, 23] width 8 height 9
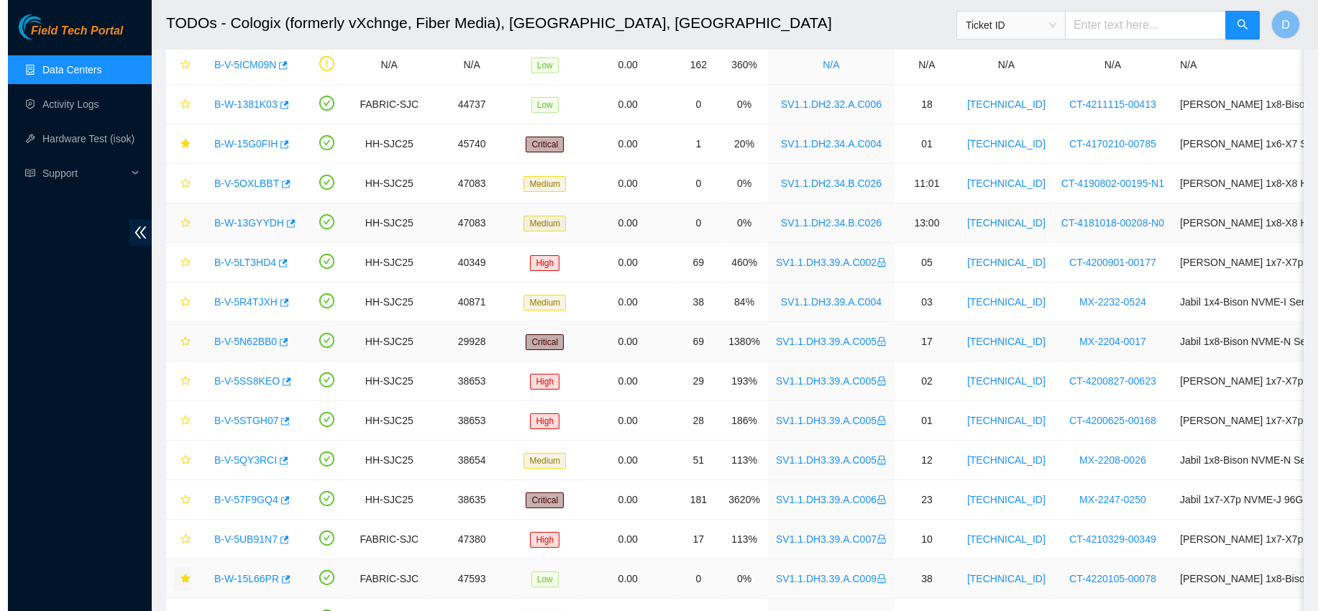
scroll to position [355, 0]
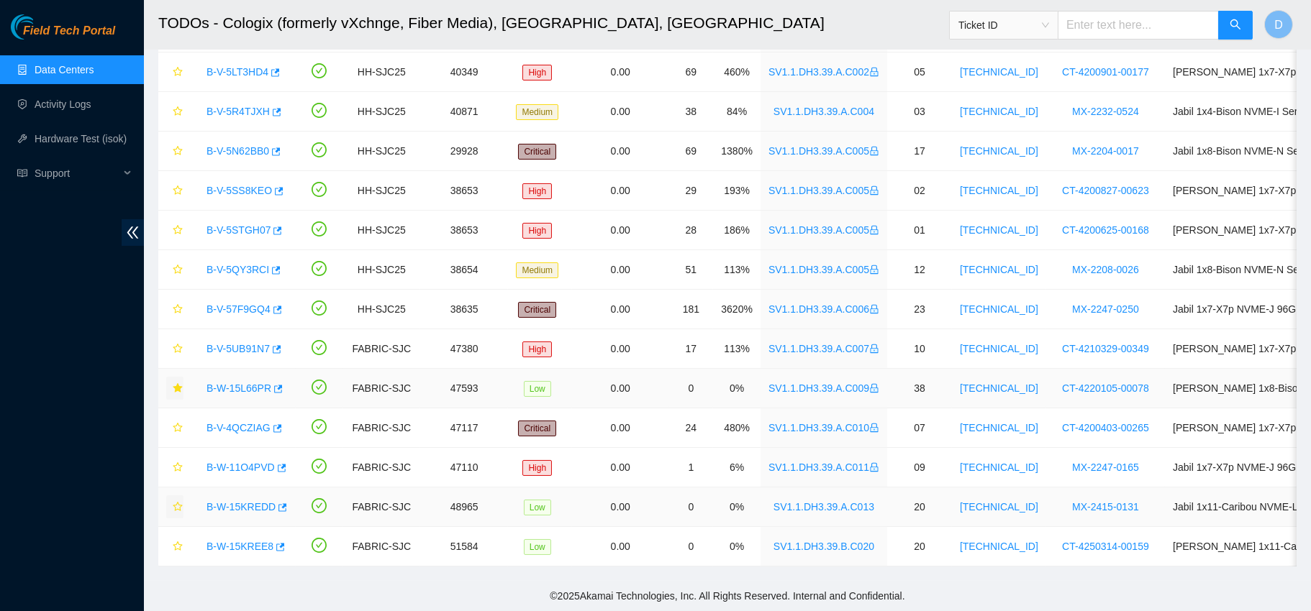
click at [166, 496] on button "button" at bounding box center [174, 507] width 17 height 23
click at [173, 542] on icon "star" at bounding box center [178, 547] width 10 height 10
click at [225, 541] on link "B-W-15KREE8" at bounding box center [239, 547] width 67 height 12
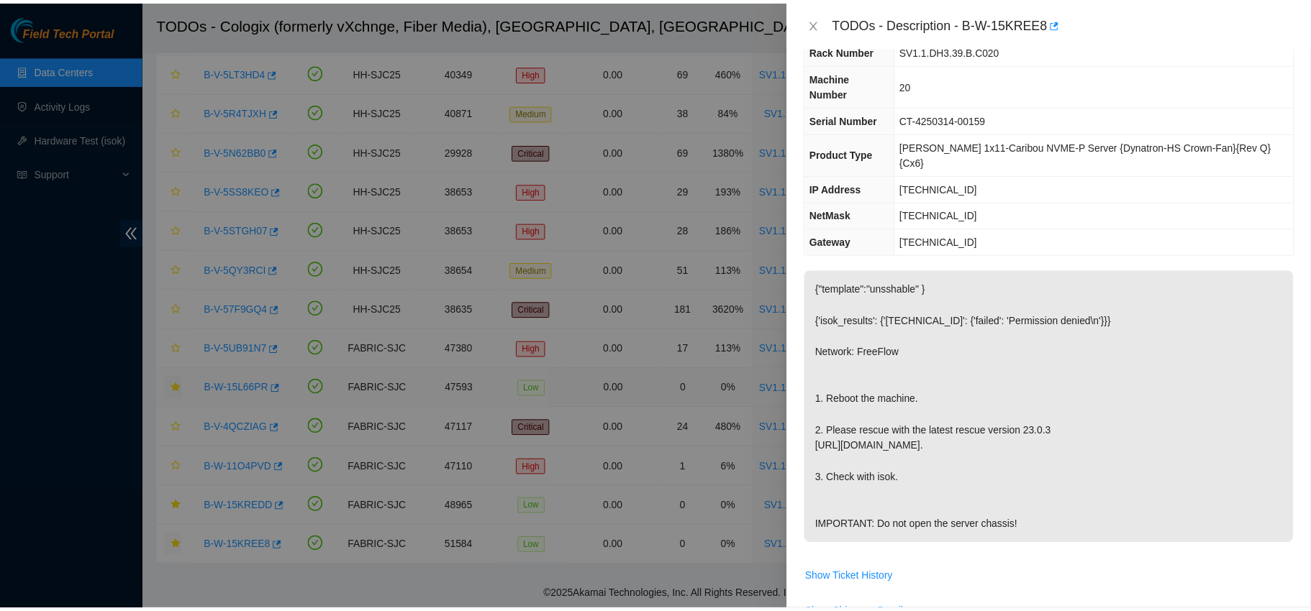
scroll to position [0, 0]
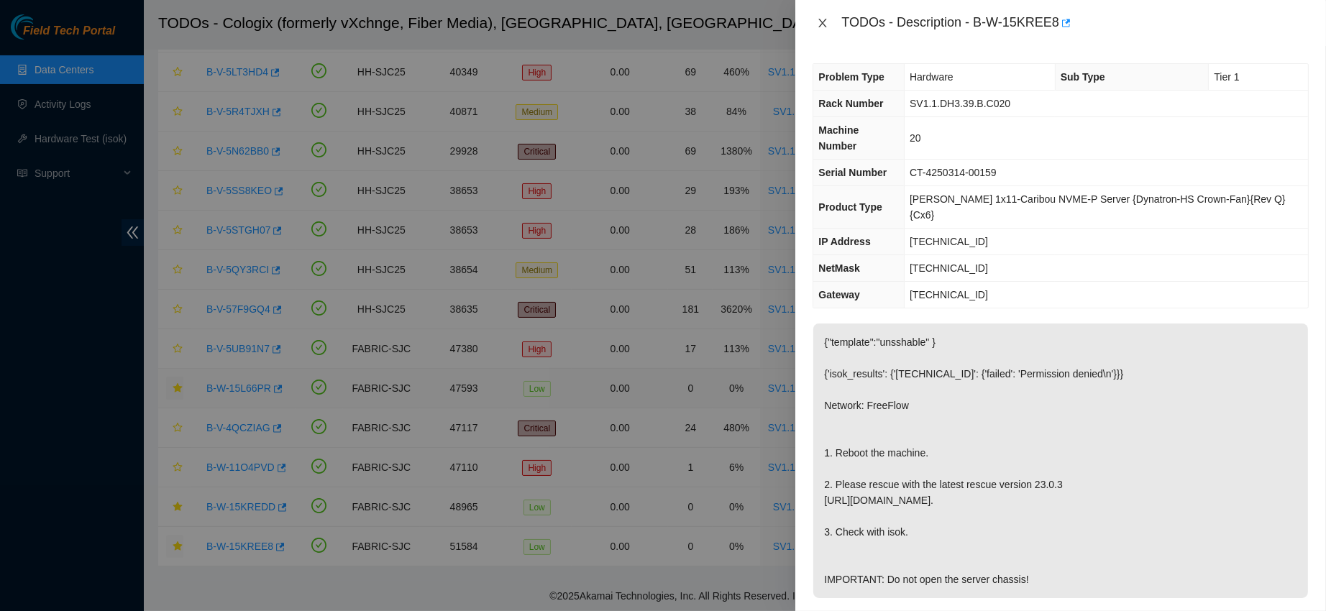
click at [824, 23] on icon "close" at bounding box center [823, 23] width 12 height 12
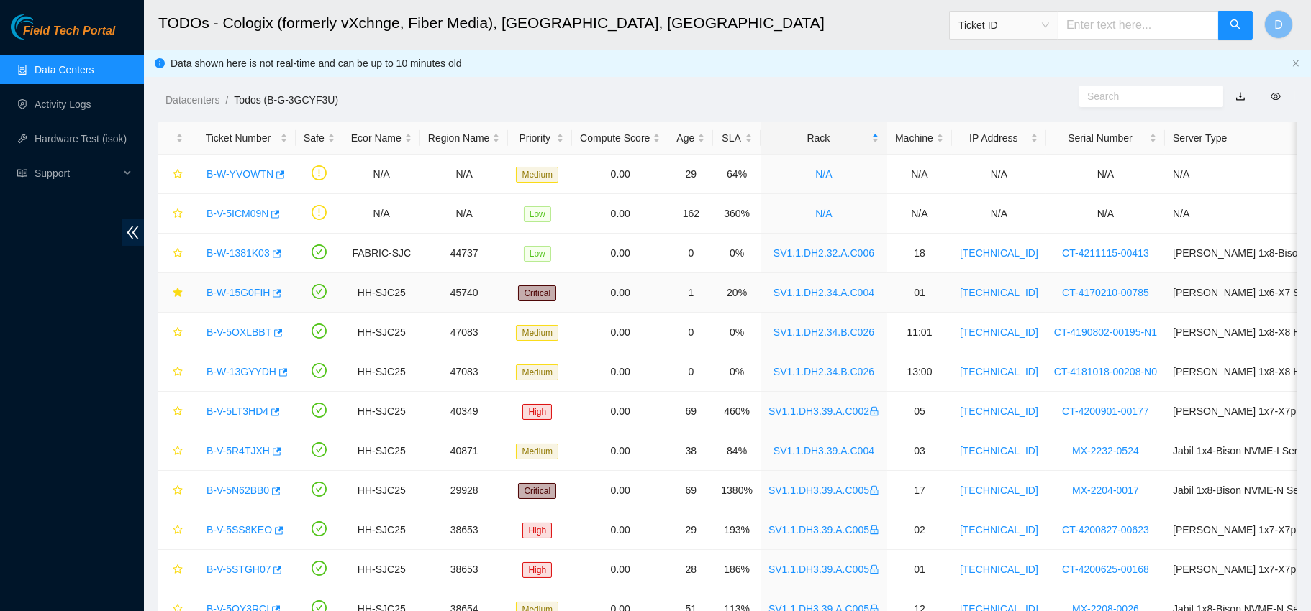
click at [227, 290] on link "B-W-15G0FIH" at bounding box center [237, 293] width 63 height 12
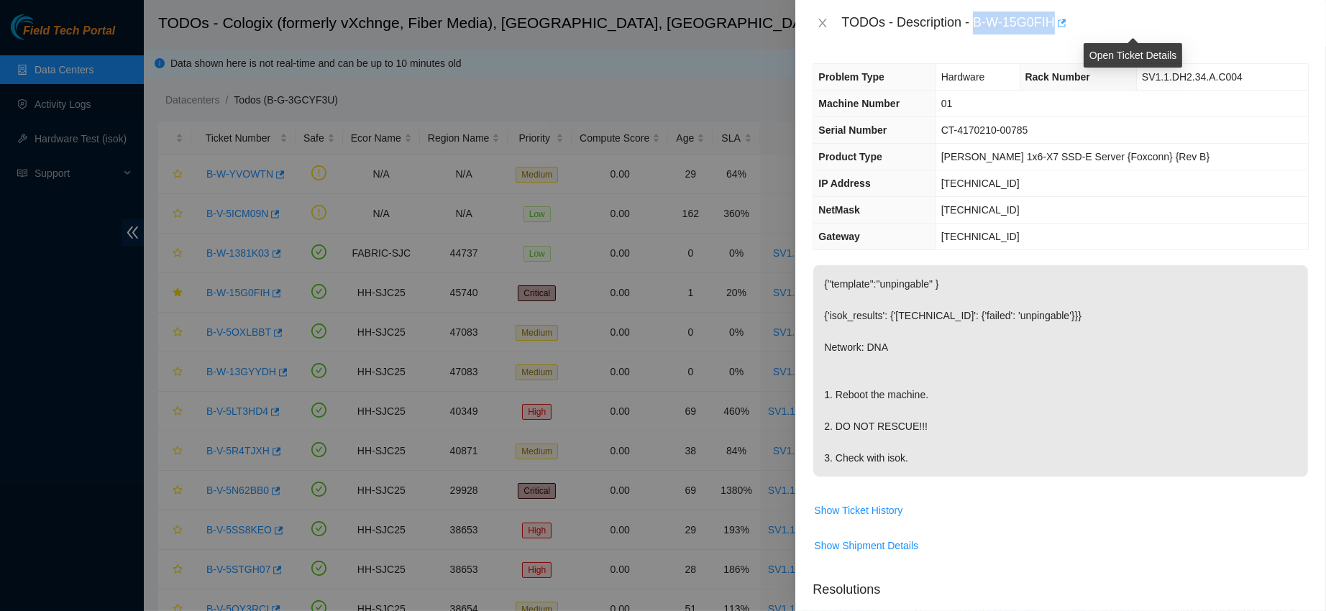
drag, startPoint x: 1022, startPoint y: 14, endPoint x: 1139, endPoint y: 26, distance: 117.2
click at [1139, 26] on div "TODOs - Description - B-W-15G0FIH" at bounding box center [1076, 23] width 468 height 23
copy div "B-W-15G0FIH"
click at [830, 21] on button "Close" at bounding box center [823, 24] width 20 height 14
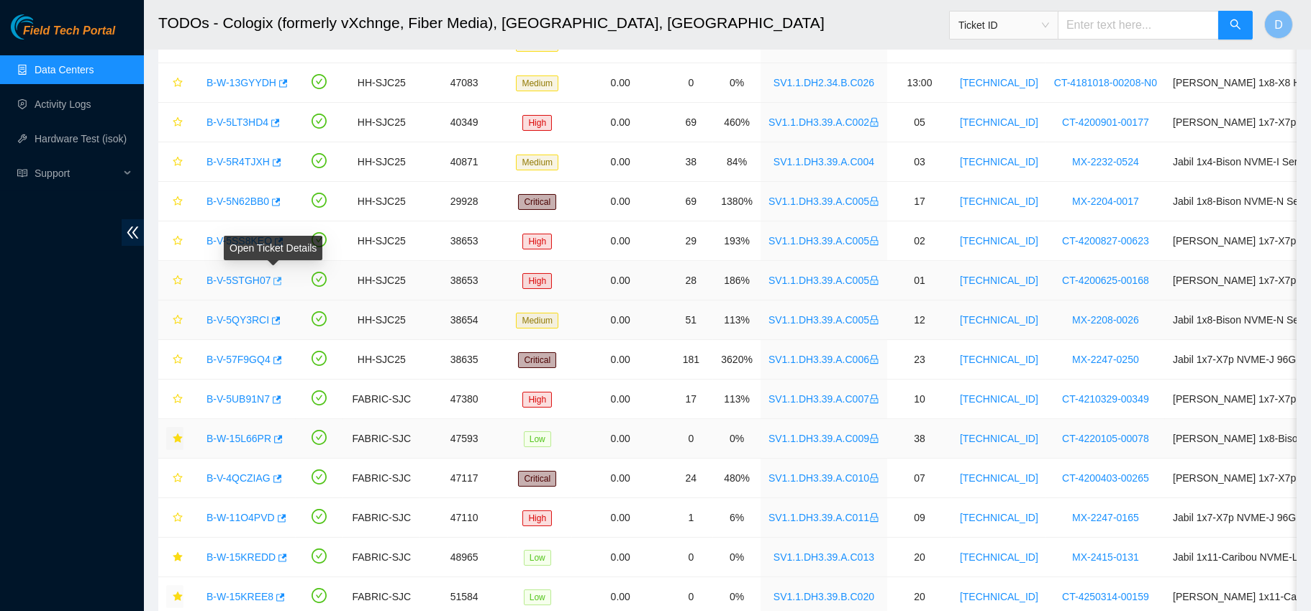
scroll to position [355, 0]
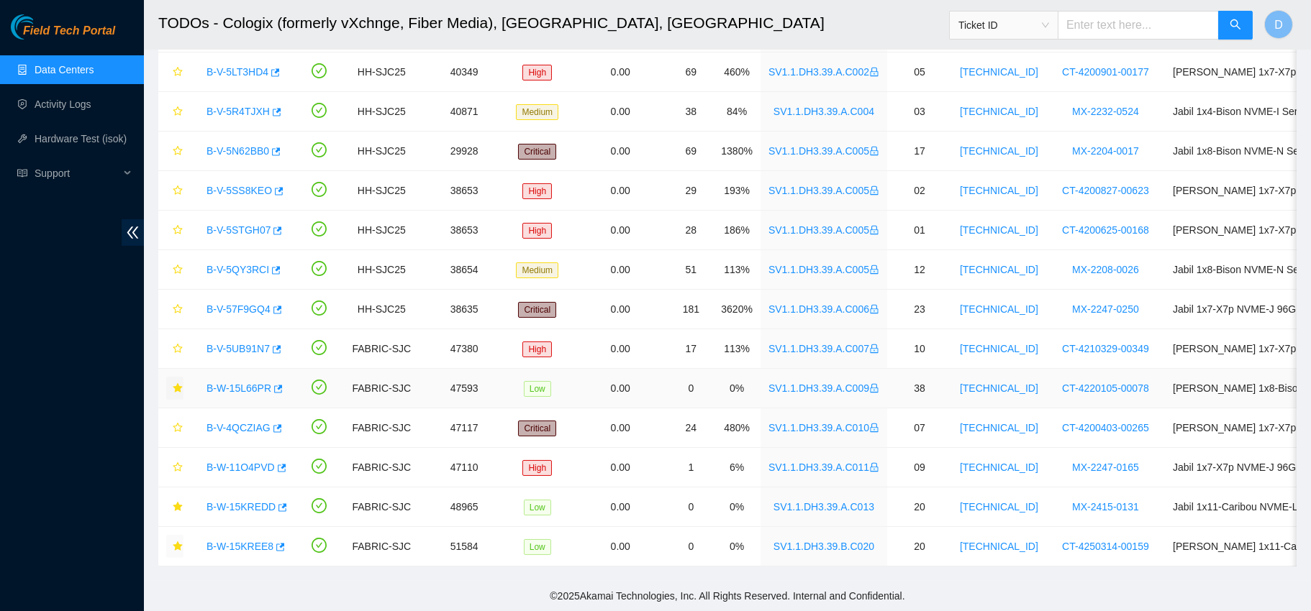
click at [222, 383] on link "B-W-15L66PR" at bounding box center [238, 389] width 65 height 12
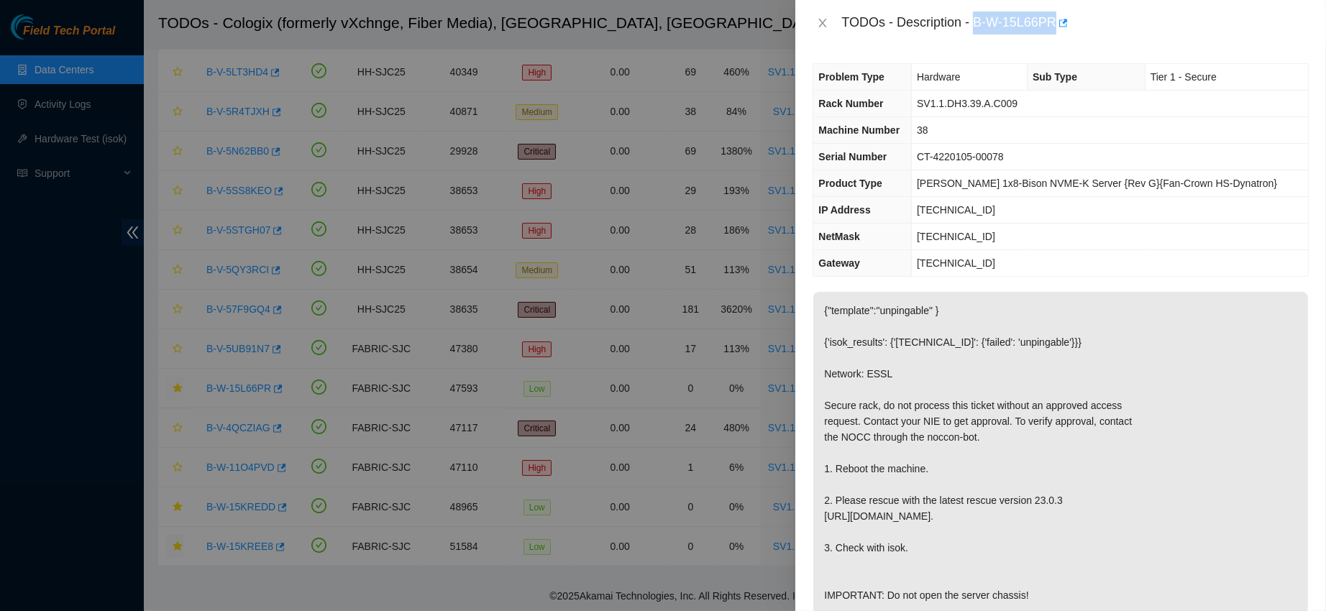
drag, startPoint x: 1018, startPoint y: 17, endPoint x: 1122, endPoint y: 15, distance: 103.6
click at [1122, 15] on div "TODOs - Description - B-W-15L66PR" at bounding box center [1076, 23] width 468 height 23
copy div "B-W-15L66PR"
click at [815, 21] on button "Close" at bounding box center [823, 24] width 20 height 14
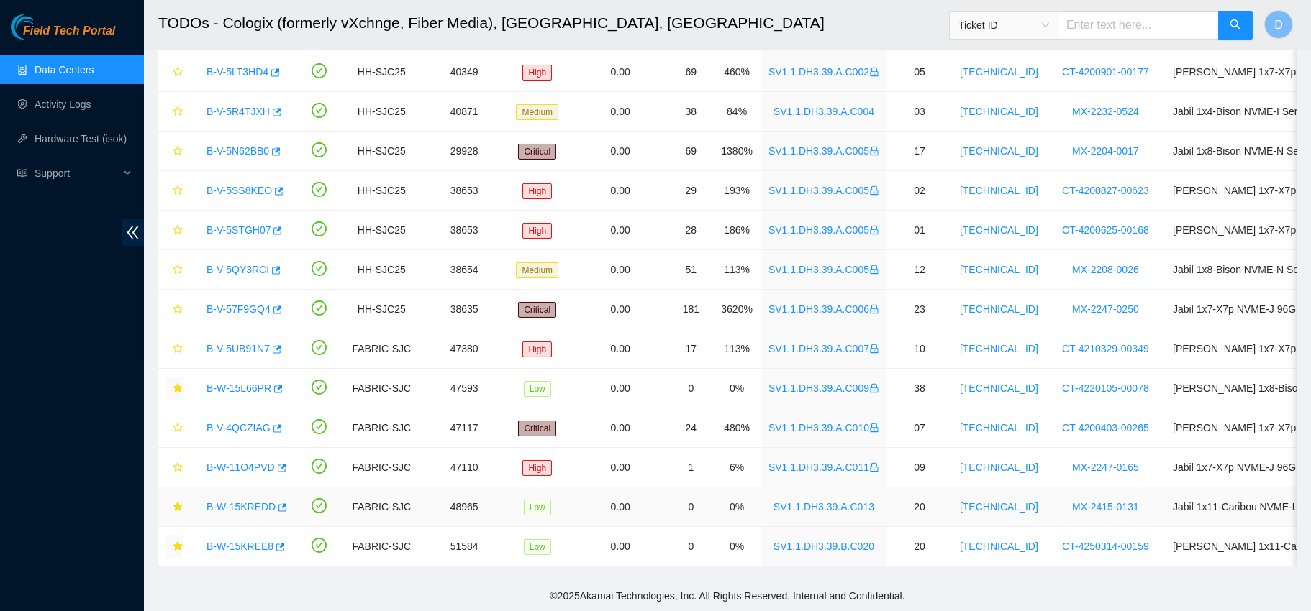
click at [233, 501] on link "B-W-15KREDD" at bounding box center [240, 507] width 69 height 12
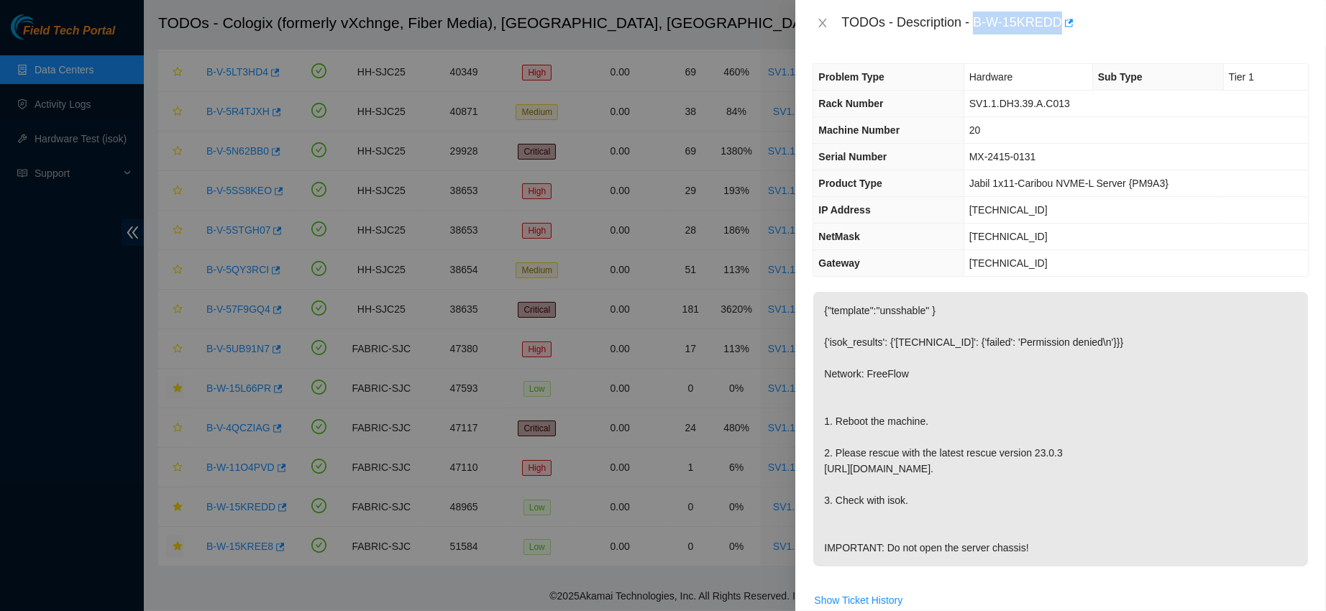
drag, startPoint x: 1018, startPoint y: 15, endPoint x: 1129, endPoint y: 16, distance: 110.8
click at [1129, 16] on div "TODOs - Description - B-W-15KREDD" at bounding box center [1076, 23] width 468 height 23
copy div "B-W-15KREDD"
click at [825, 20] on icon "close" at bounding box center [823, 23] width 8 height 9
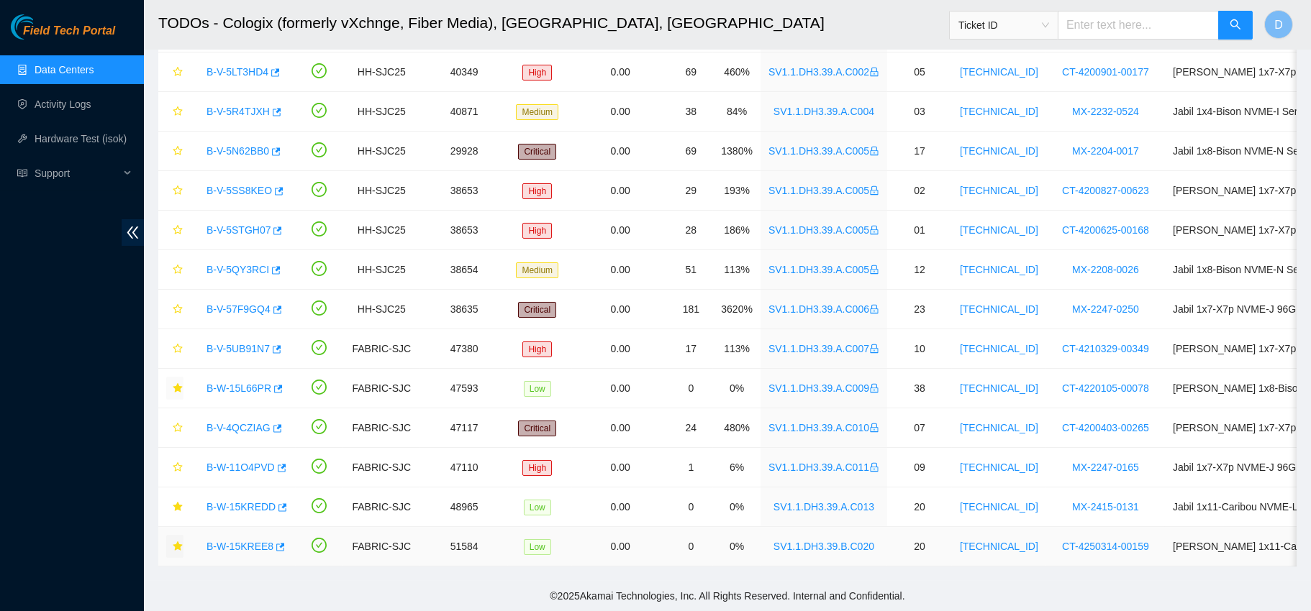
click at [237, 535] on div "B-W-15KREE8" at bounding box center [243, 546] width 88 height 23
click at [234, 541] on link "B-W-15KREE8" at bounding box center [239, 547] width 67 height 12
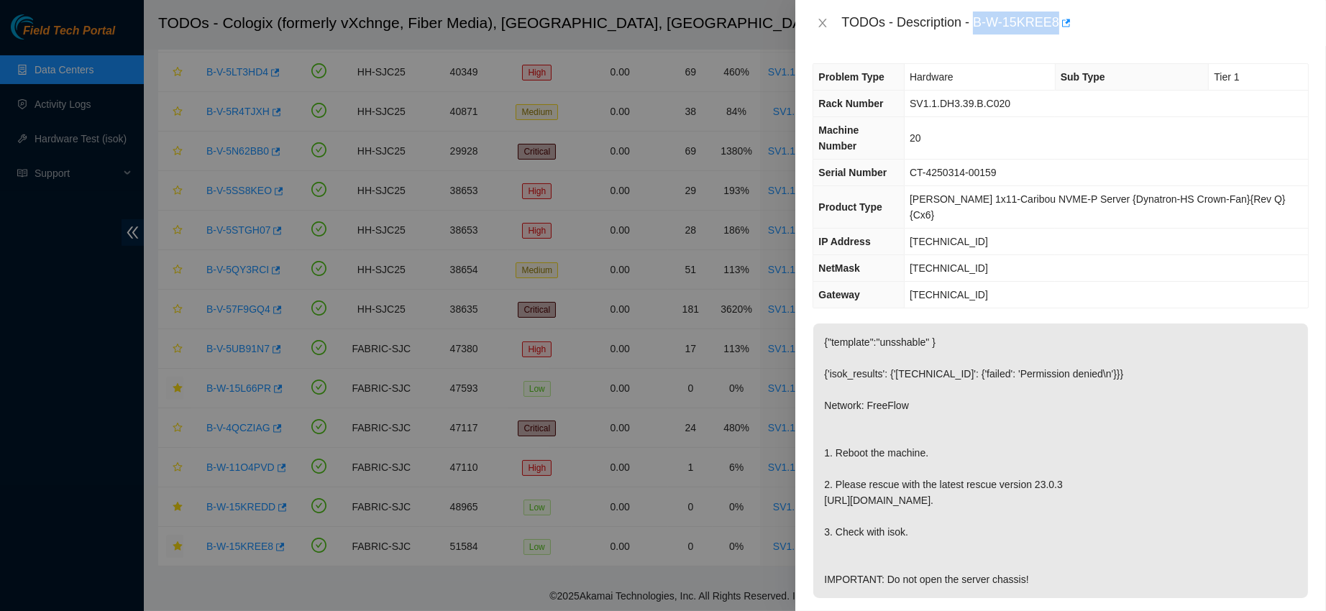
drag, startPoint x: 1018, startPoint y: 21, endPoint x: 1126, endPoint y: 15, distance: 107.3
click at [1126, 15] on div "TODOs - Description - B-W-15KREE8" at bounding box center [1076, 23] width 468 height 23
copy div "B-W-15KREE8"
click at [820, 27] on icon "close" at bounding box center [823, 23] width 12 height 12
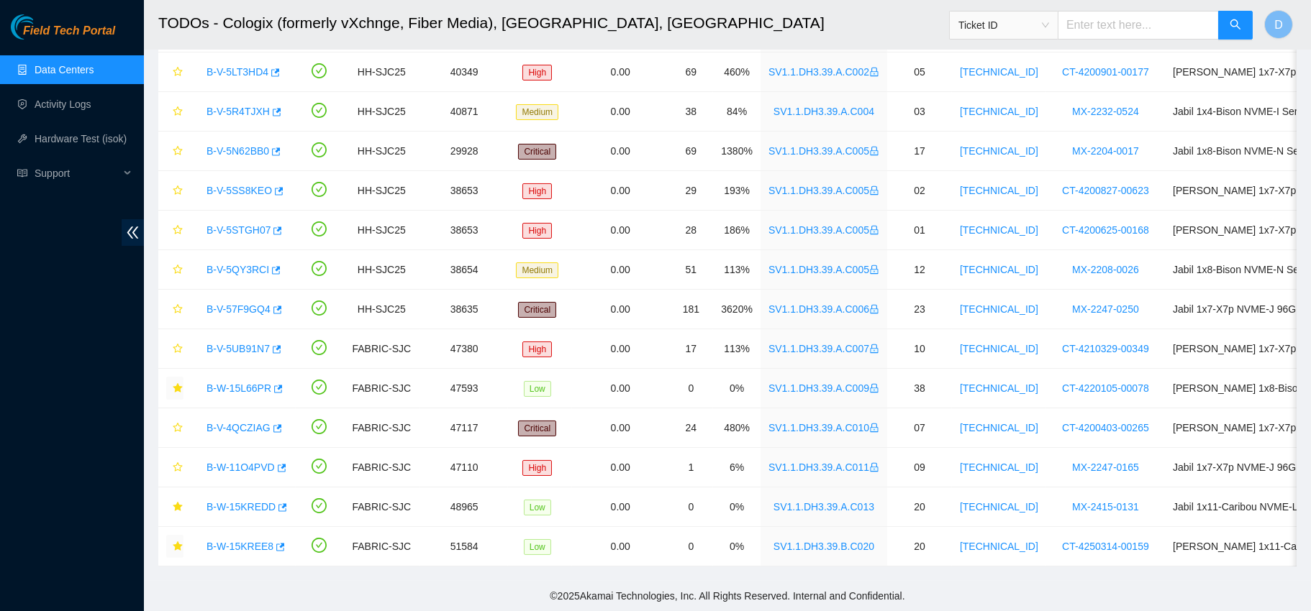
click at [88, 37] on span "Field Tech Portal" at bounding box center [69, 31] width 92 height 14
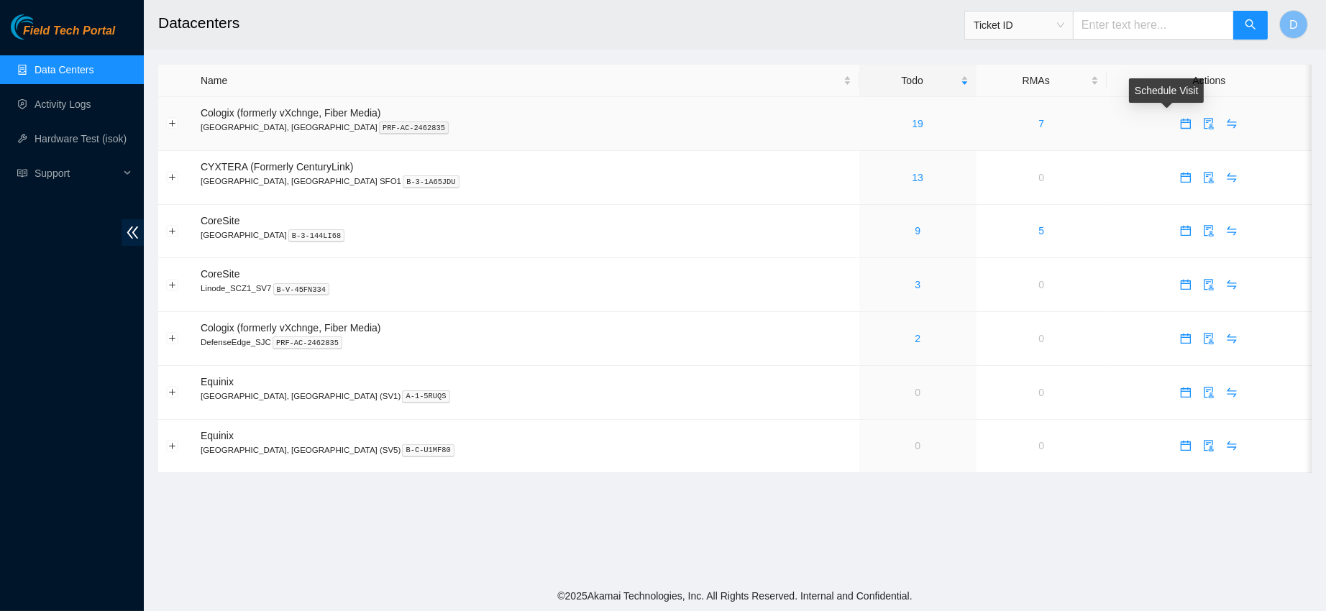
click at [1181, 121] on icon "calendar" at bounding box center [1186, 124] width 10 height 10
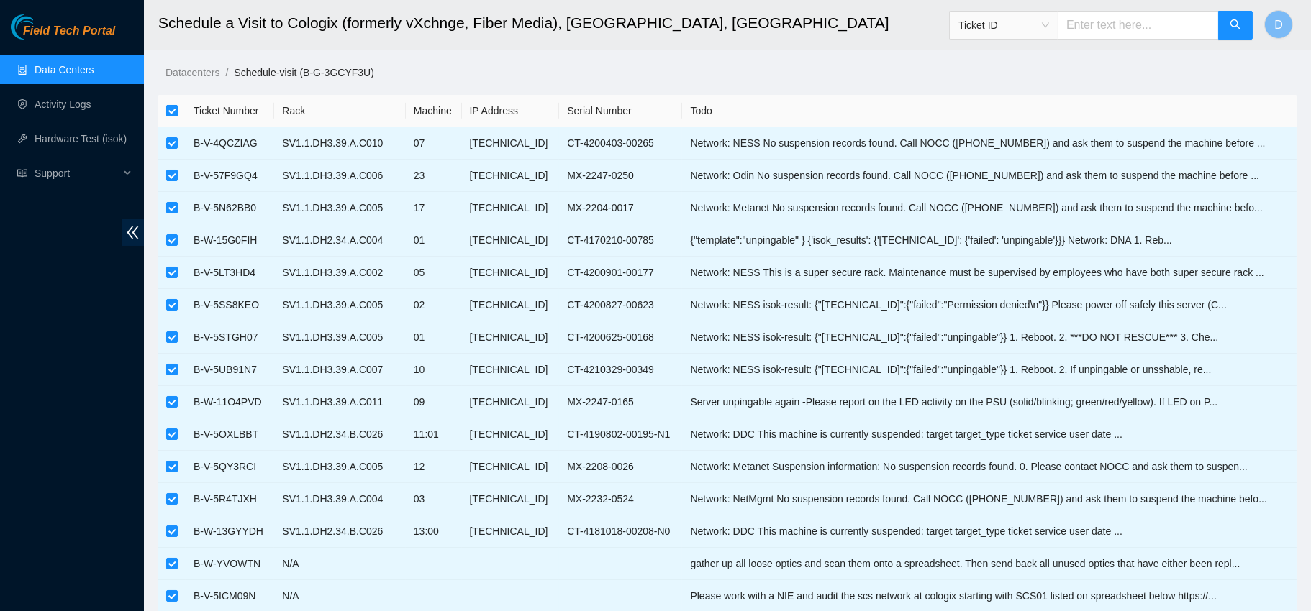
click at [177, 109] on input "checkbox" at bounding box center [172, 111] width 12 height 12
checkbox input "false"
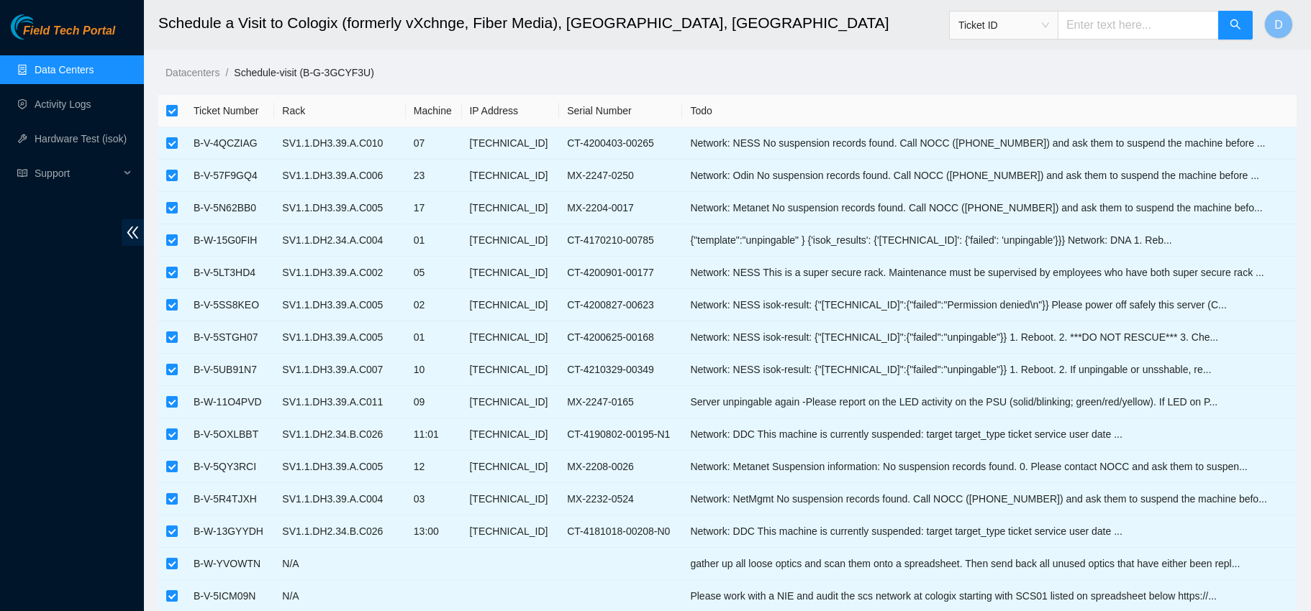
checkbox input "false"
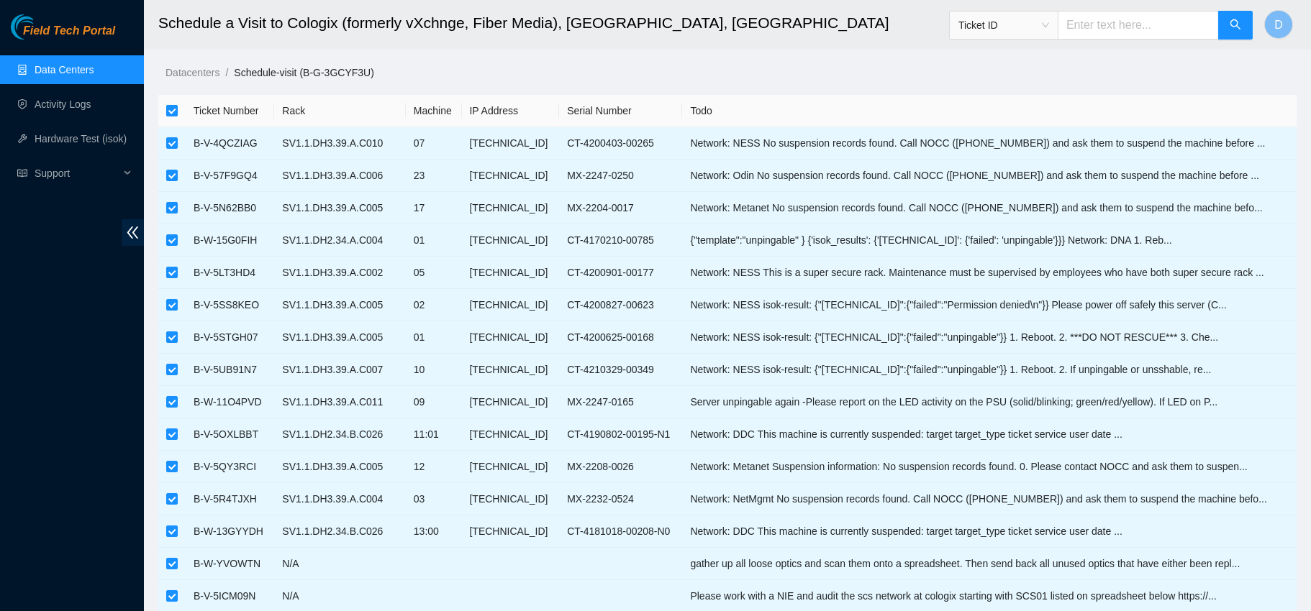
checkbox input "false"
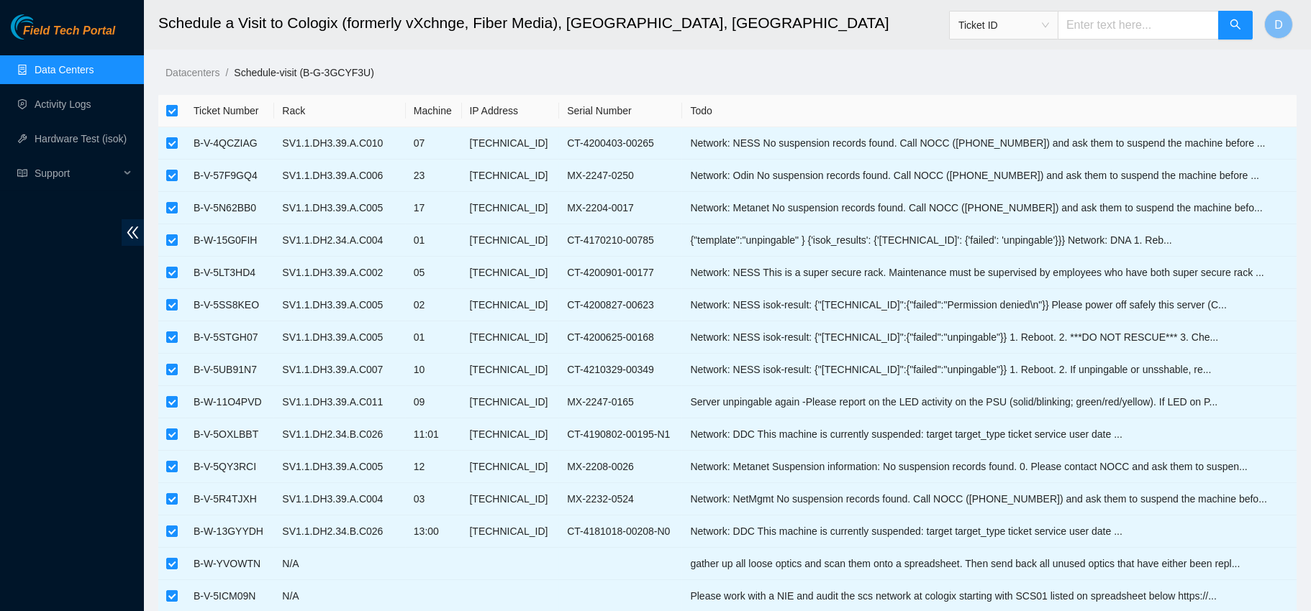
checkbox input "false"
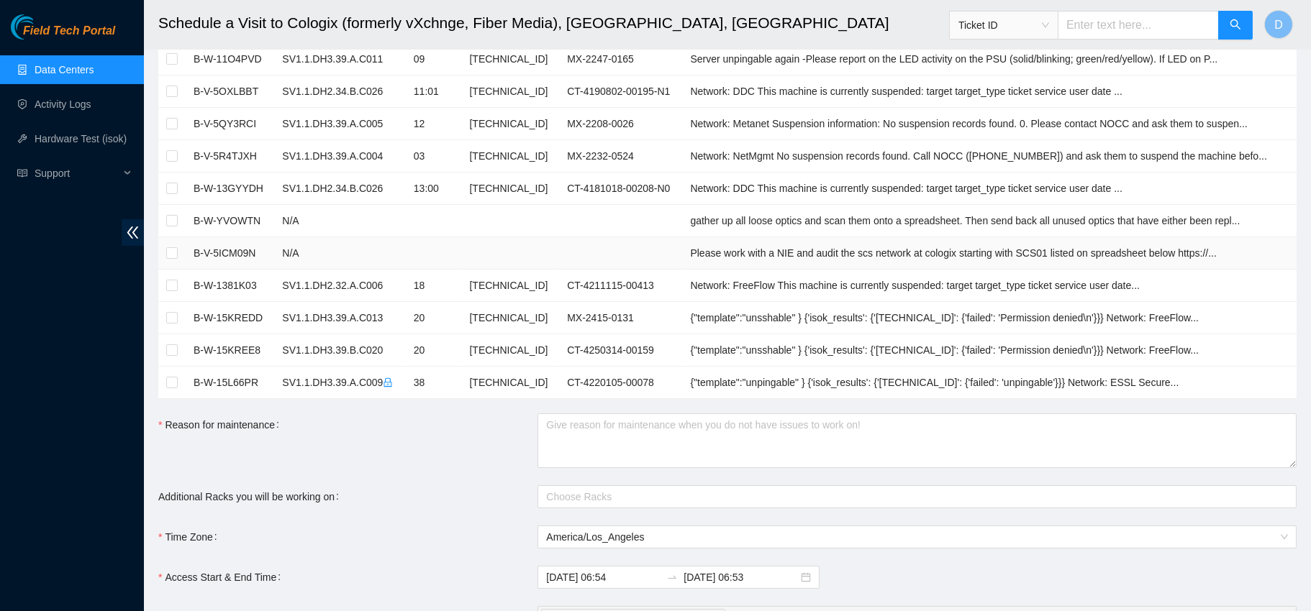
scroll to position [346, 0]
click at [173, 376] on input "checkbox" at bounding box center [172, 380] width 12 height 12
checkbox input "true"
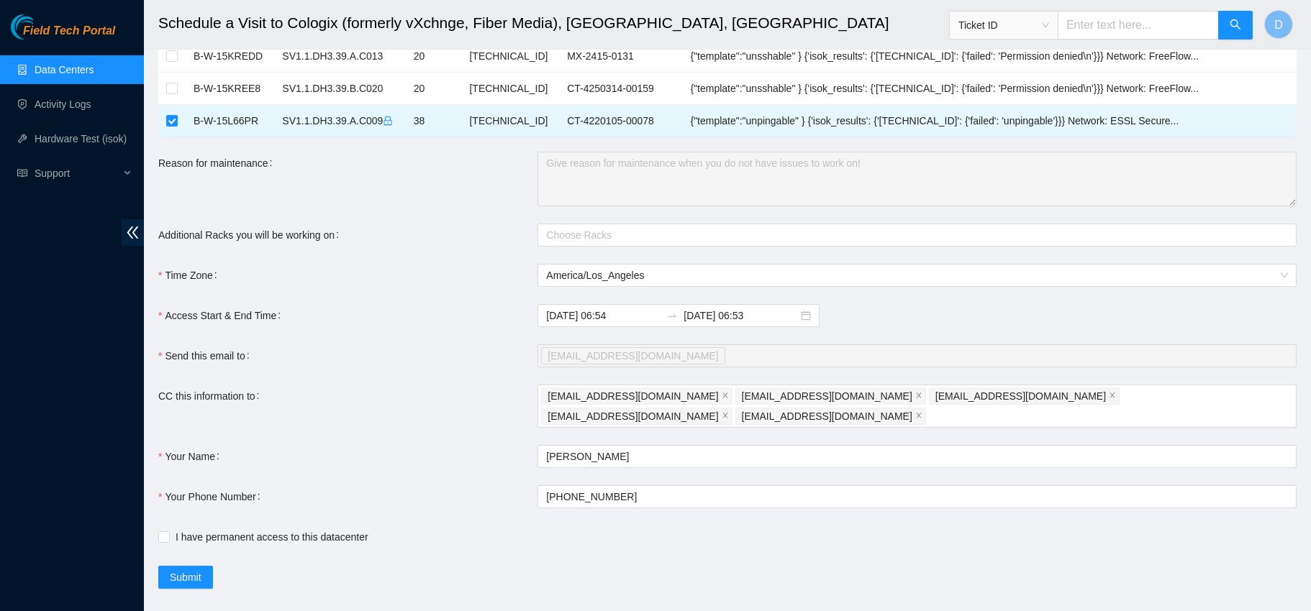
scroll to position [606, 0]
click at [615, 309] on input "2025-09-05 06:54" at bounding box center [603, 315] width 114 height 16
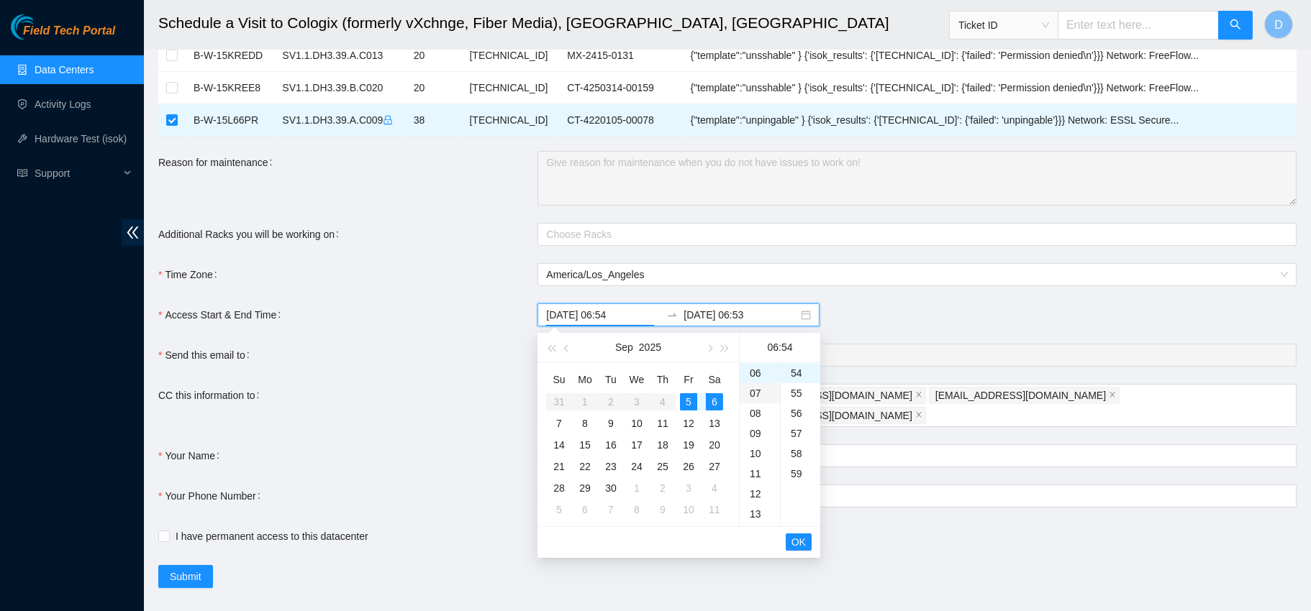
click at [747, 384] on div "07" at bounding box center [759, 393] width 40 height 20
click at [794, 365] on div "00" at bounding box center [800, 373] width 40 height 20
type input "2025-09-05 07:00"
click at [796, 536] on span "OK" at bounding box center [798, 542] width 14 height 16
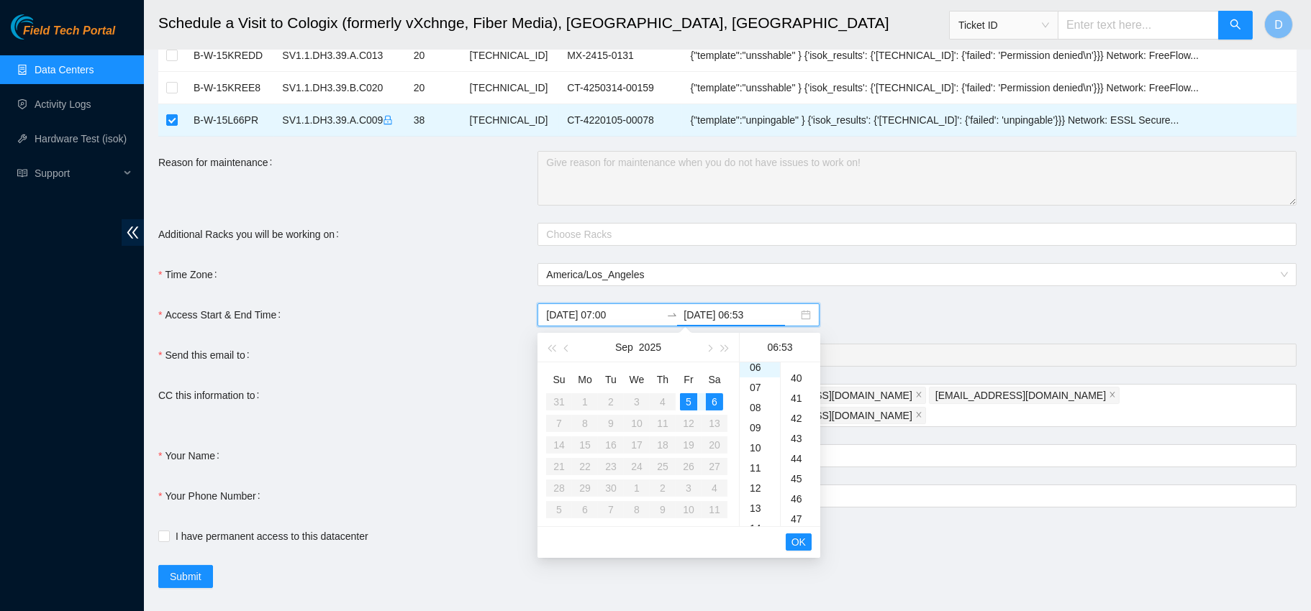
scroll to position [1067, 0]
click at [690, 398] on div "5" at bounding box center [688, 401] width 17 height 17
click at [755, 502] on div "14" at bounding box center [759, 503] width 40 height 20
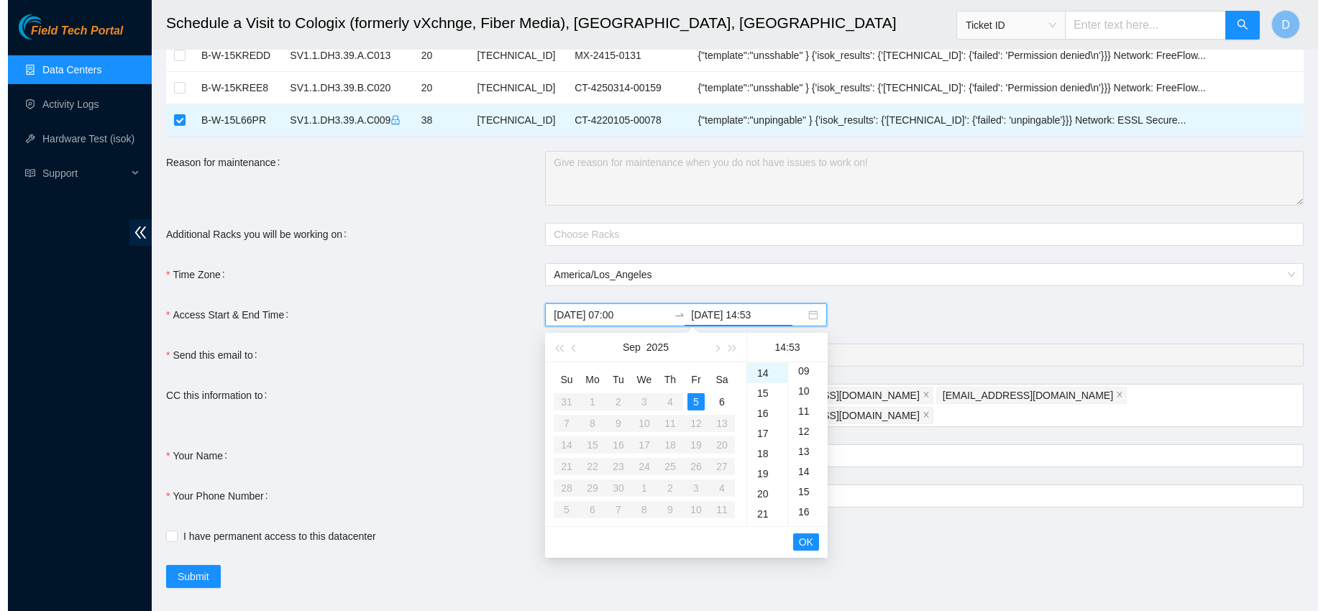
scroll to position [0, 0]
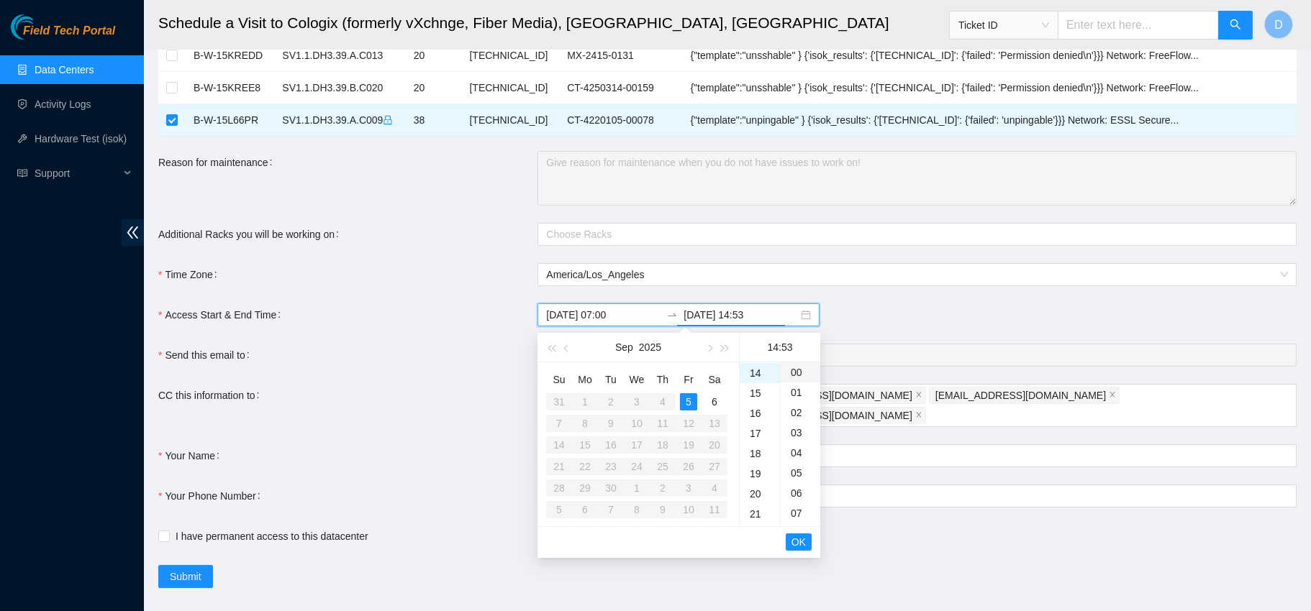
click at [796, 369] on div "00" at bounding box center [800, 373] width 40 height 20
type input "2025-09-05 14:00"
click at [798, 534] on span "OK" at bounding box center [798, 542] width 14 height 16
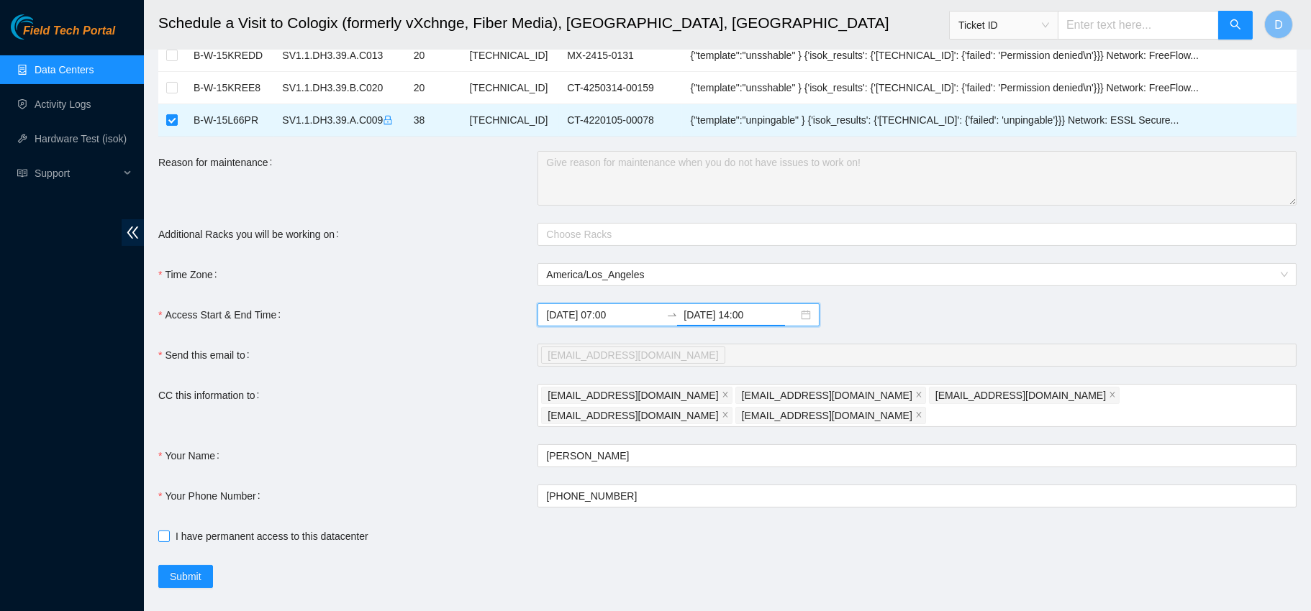
click at [159, 531] on input "I have permanent access to this datacenter" at bounding box center [163, 536] width 10 height 10
checkbox input "true"
click at [181, 569] on span "Submit" at bounding box center [186, 577] width 32 height 16
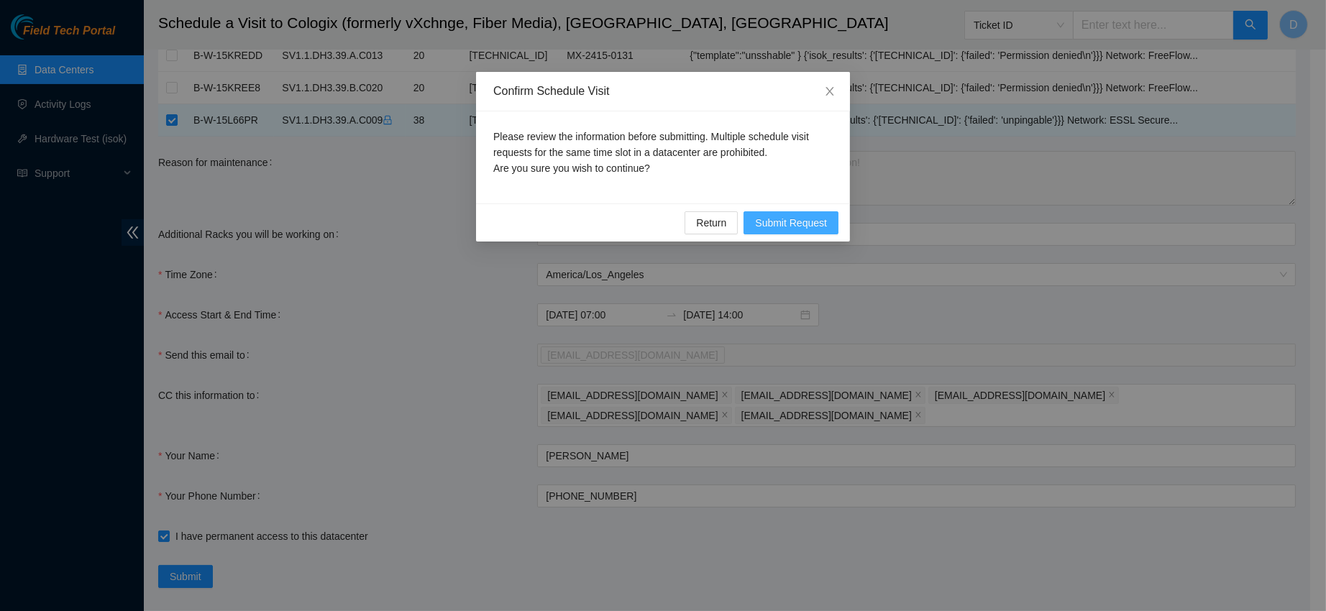
click at [797, 225] on span "Submit Request" at bounding box center [791, 223] width 72 height 16
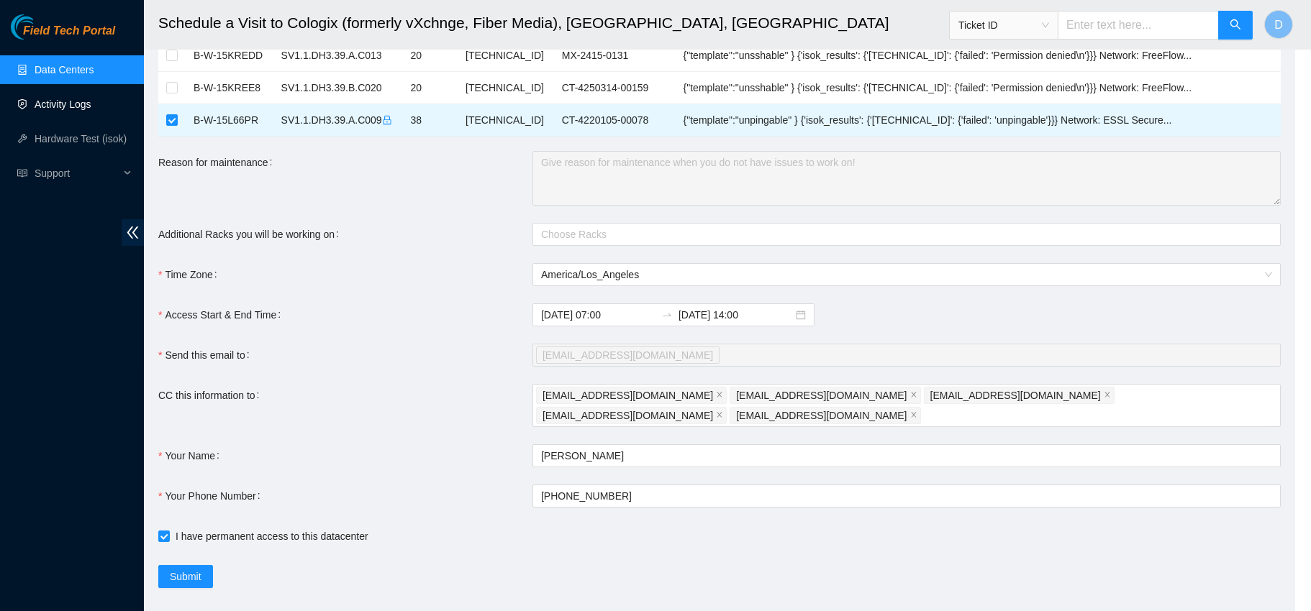
type input "2025-09-05 06:54"
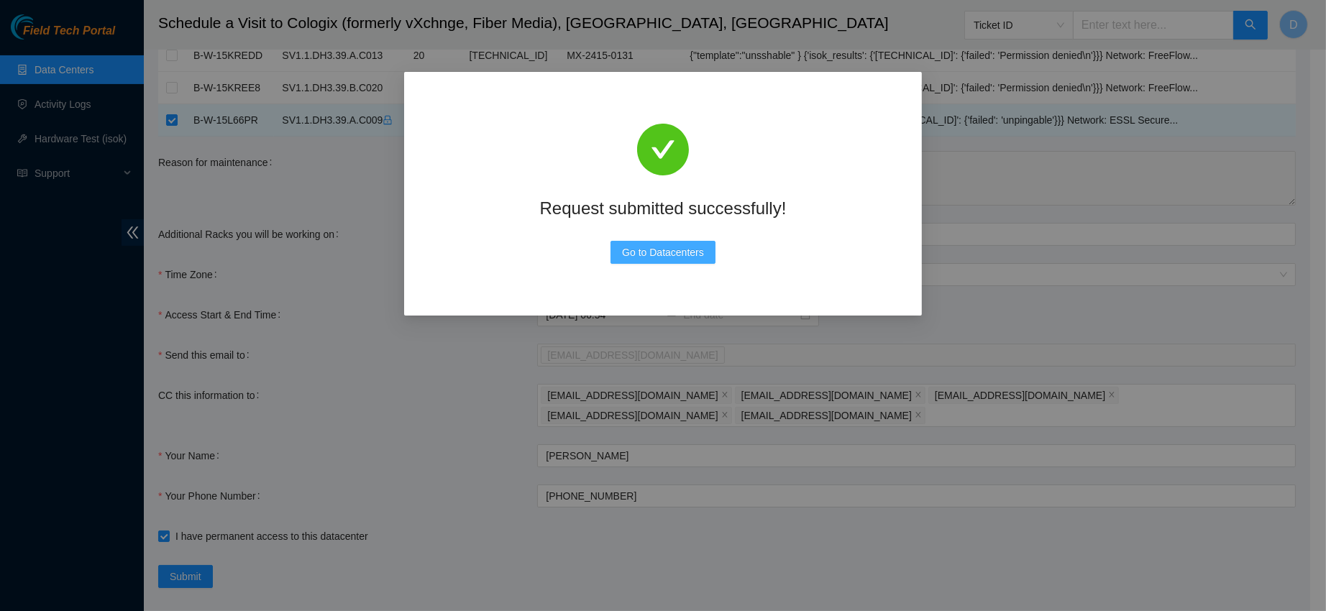
click at [662, 252] on span "Go to Datacenters" at bounding box center [663, 253] width 82 height 16
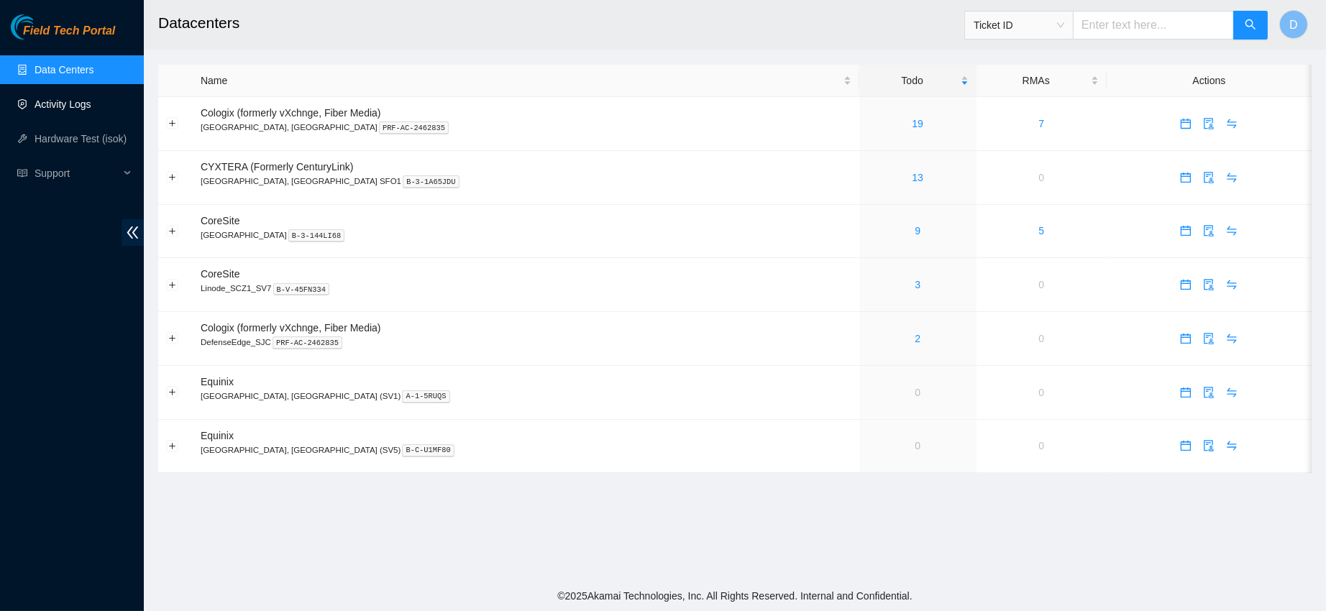
click at [90, 99] on link "Activity Logs" at bounding box center [63, 105] width 57 height 12
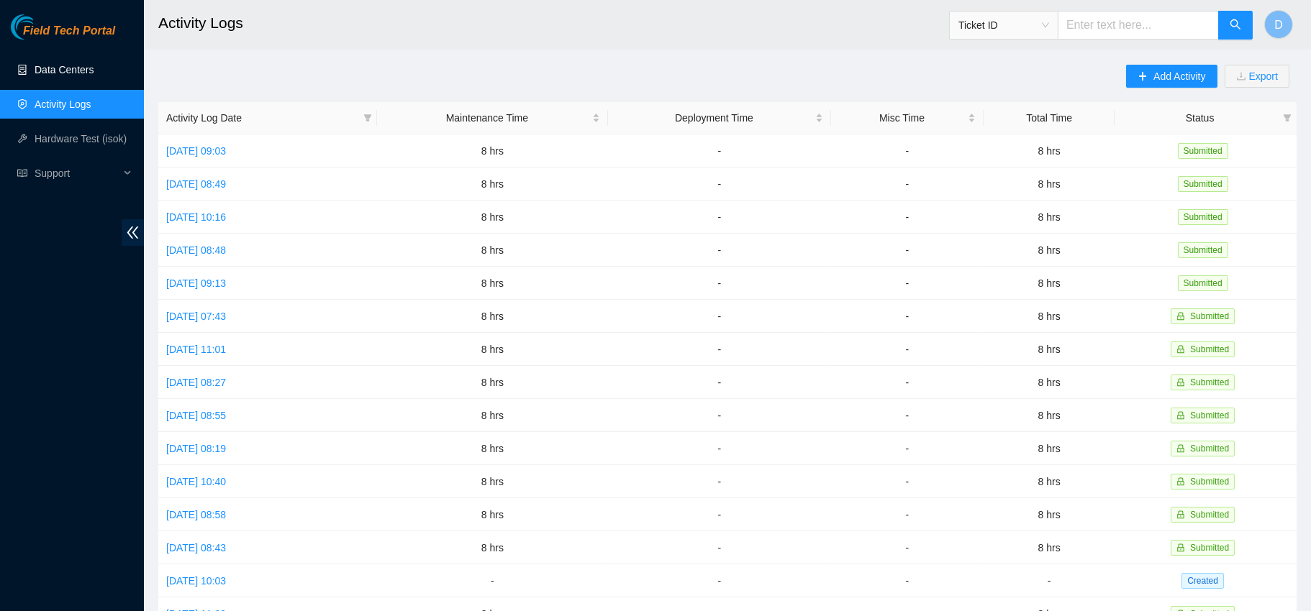
click at [45, 76] on link "Data Centers" at bounding box center [64, 70] width 59 height 12
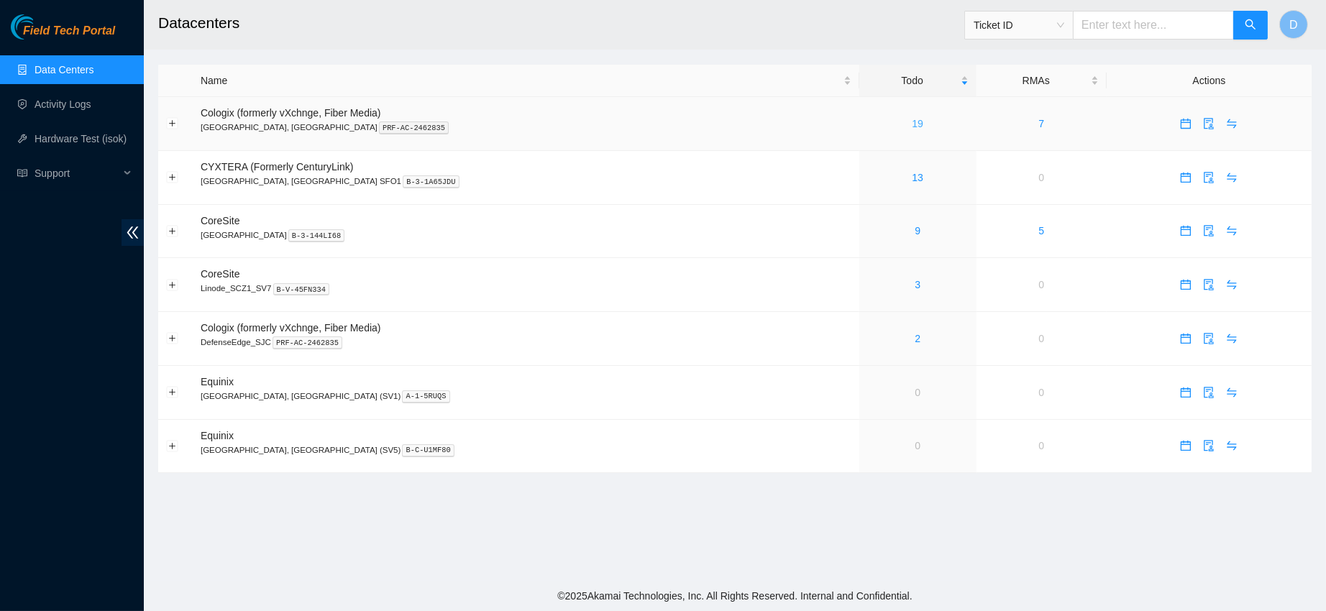
click at [912, 118] on link "19" at bounding box center [918, 124] width 12 height 12
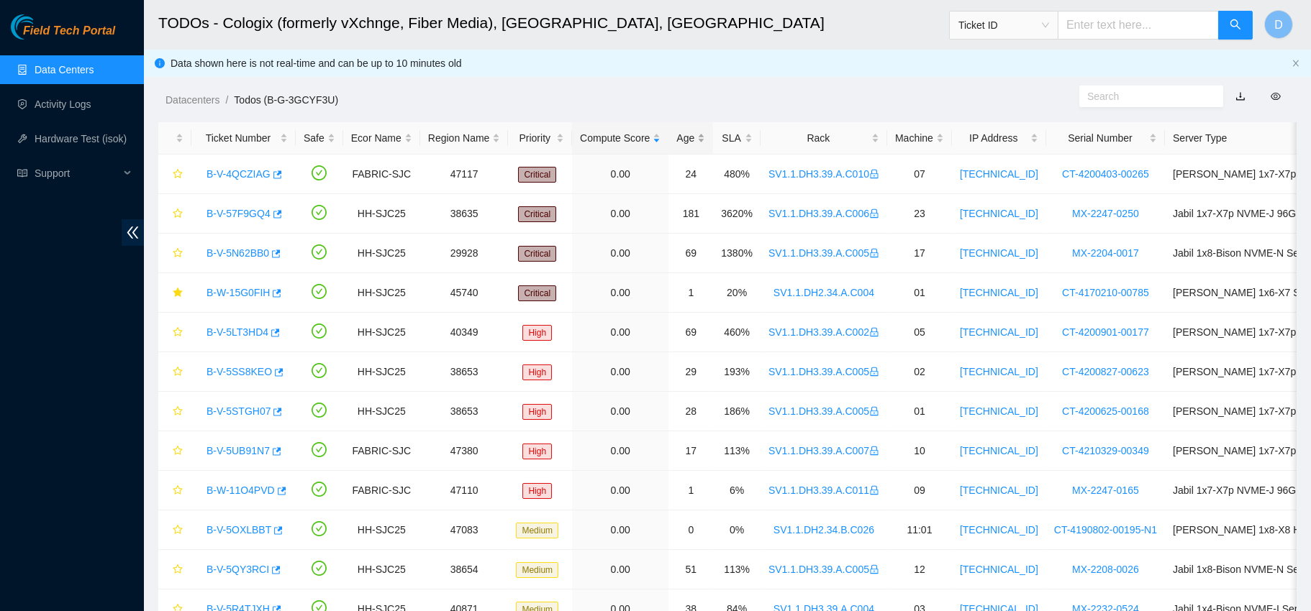
click at [680, 132] on div "Age" at bounding box center [690, 138] width 29 height 16
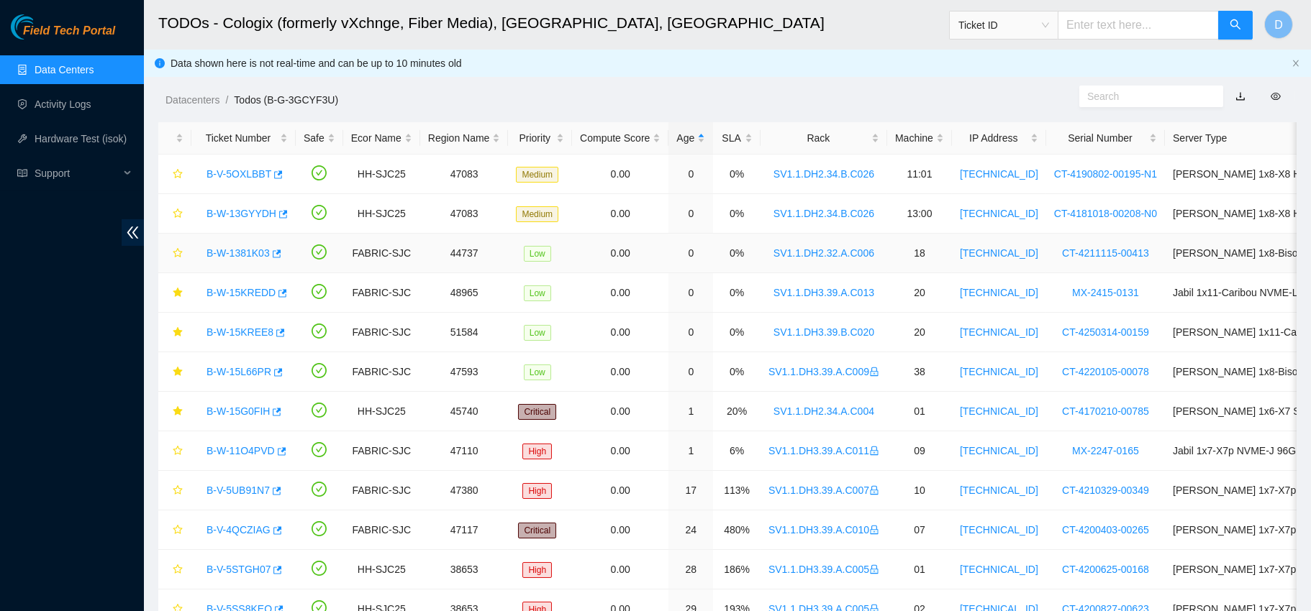
click at [242, 259] on link "B-W-1381K03" at bounding box center [237, 253] width 63 height 12
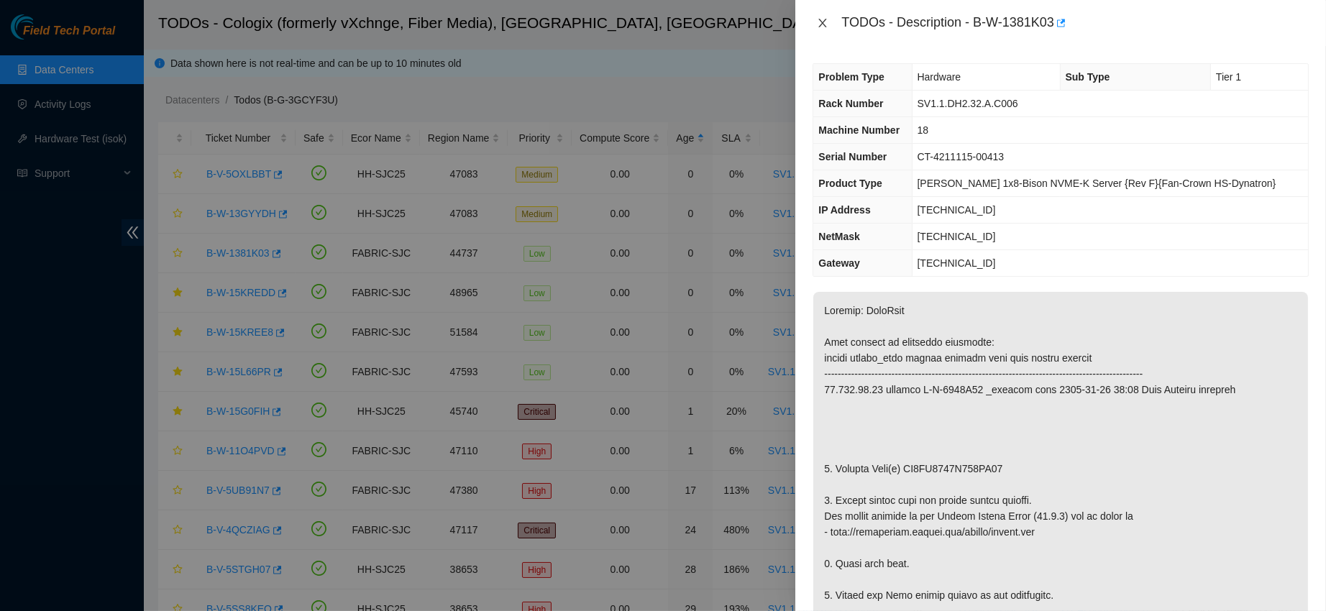
click at [826, 20] on icon "close" at bounding box center [823, 23] width 12 height 12
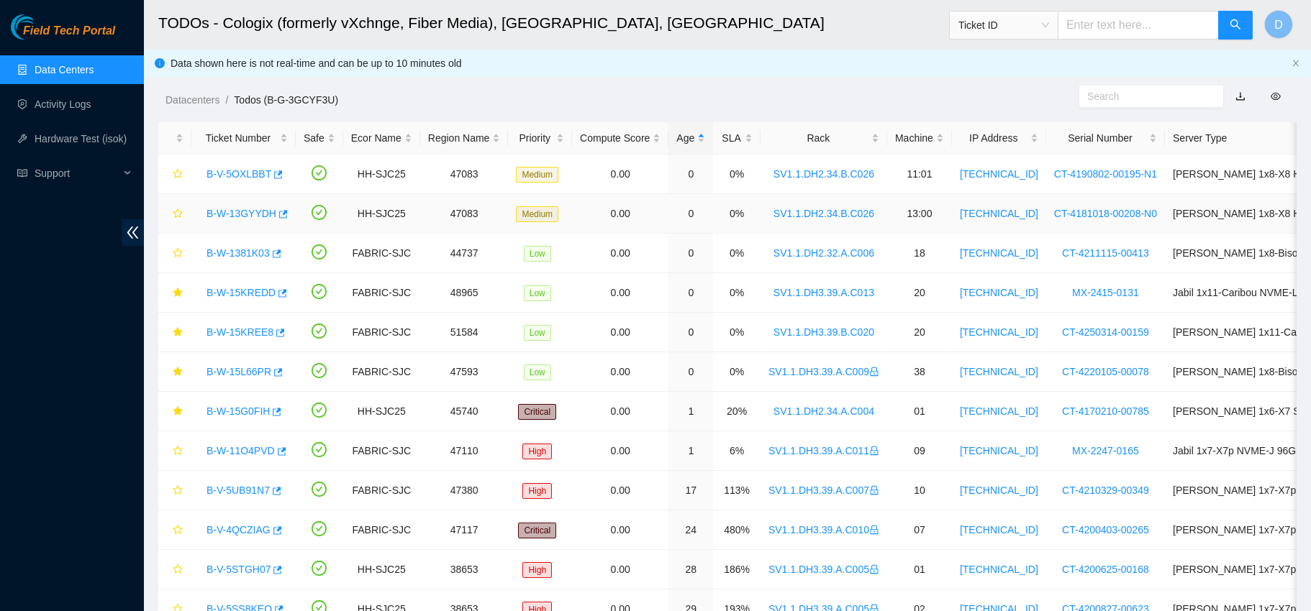
click at [250, 209] on link "B-W-13GYYDH" at bounding box center [241, 214] width 70 height 12
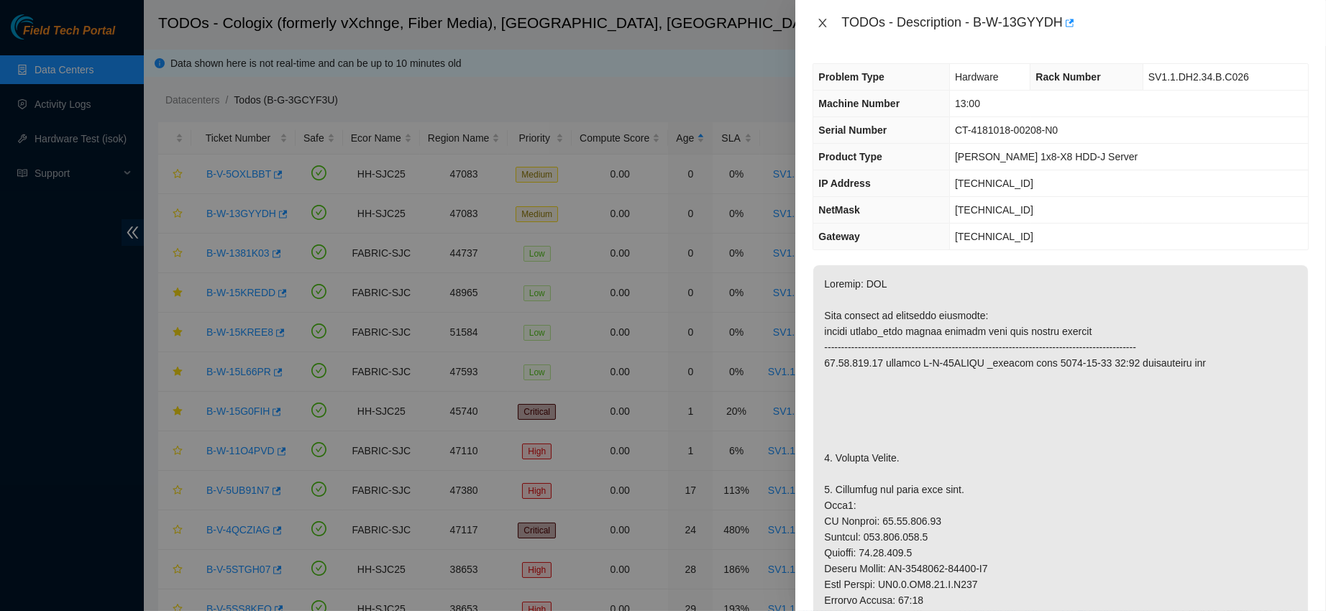
click at [822, 24] on icon "close" at bounding box center [823, 23] width 8 height 9
